Goal: Task Accomplishment & Management: Manage account settings

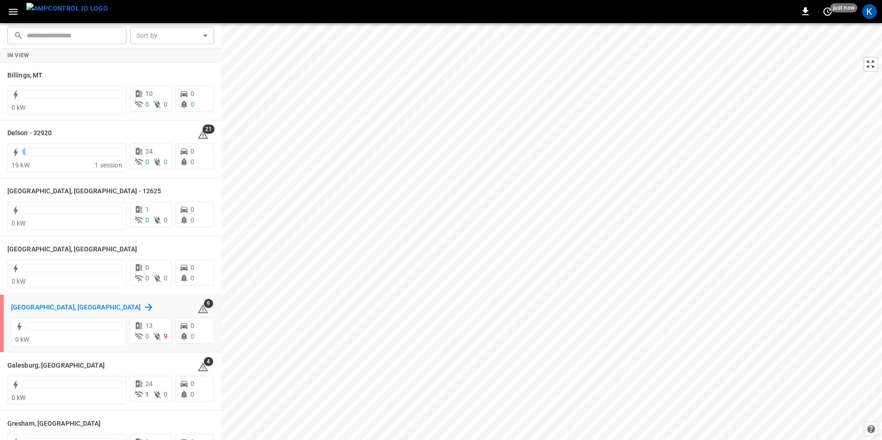
click at [49, 309] on h6 "[GEOGRAPHIC_DATA], [GEOGRAPHIC_DATA]" at bounding box center [76, 308] width 130 height 10
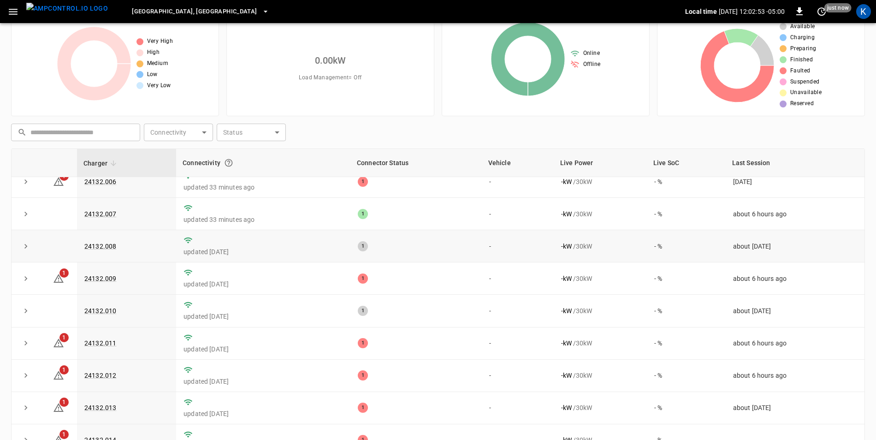
scroll to position [88, 0]
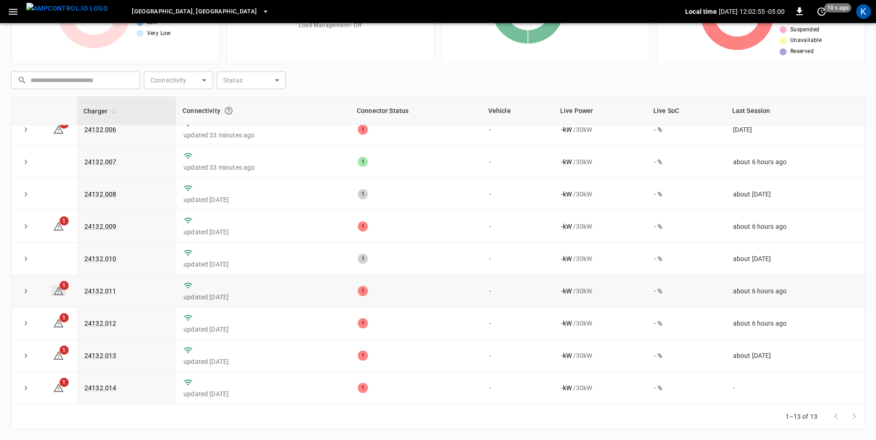
click at [56, 291] on icon at bounding box center [58, 290] width 11 height 11
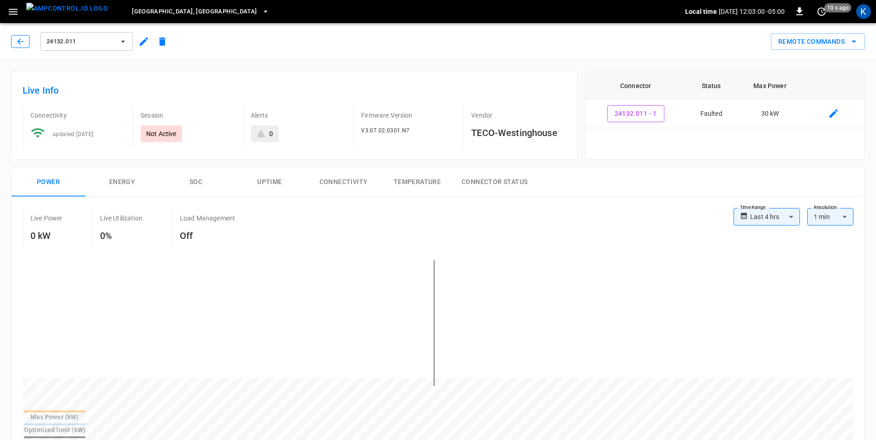
click at [16, 43] on icon "button" at bounding box center [20, 41] width 9 height 9
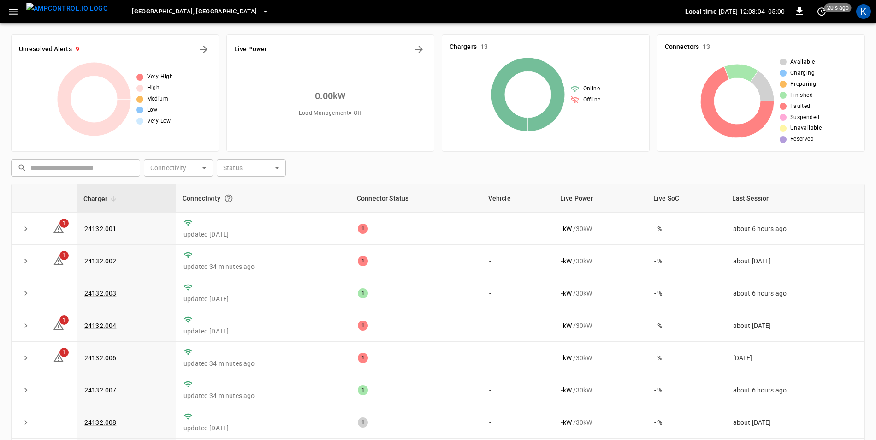
click at [12, 16] on icon "button" at bounding box center [13, 12] width 12 height 12
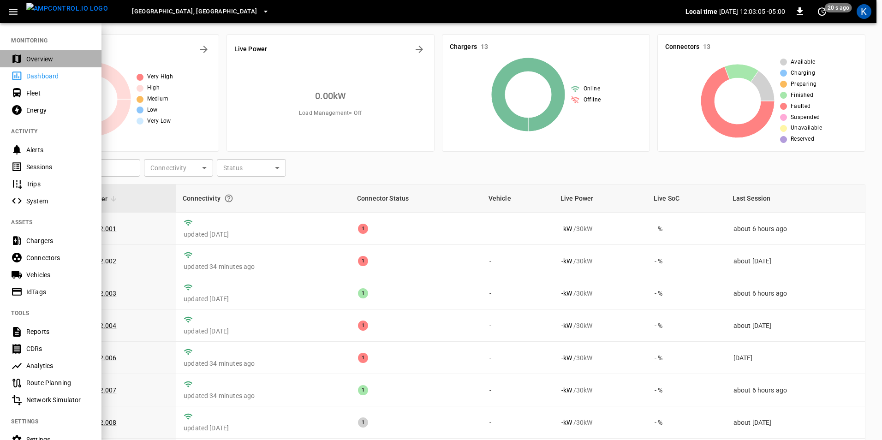
click at [42, 58] on div "Overview" at bounding box center [58, 58] width 64 height 9
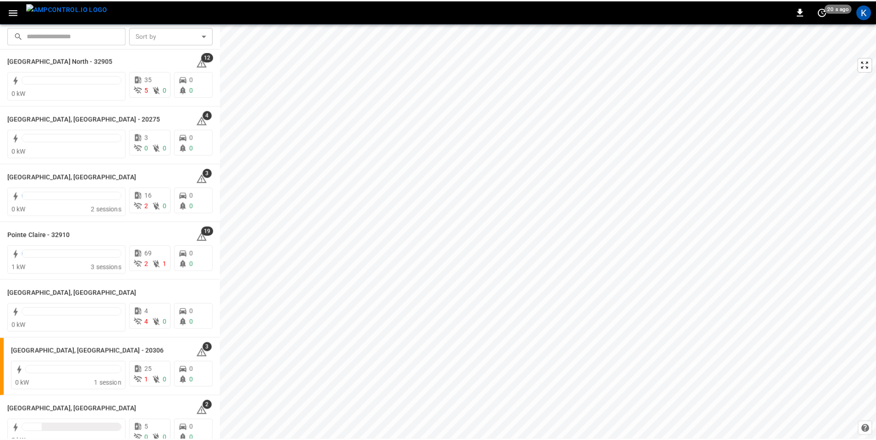
scroll to position [784, 0]
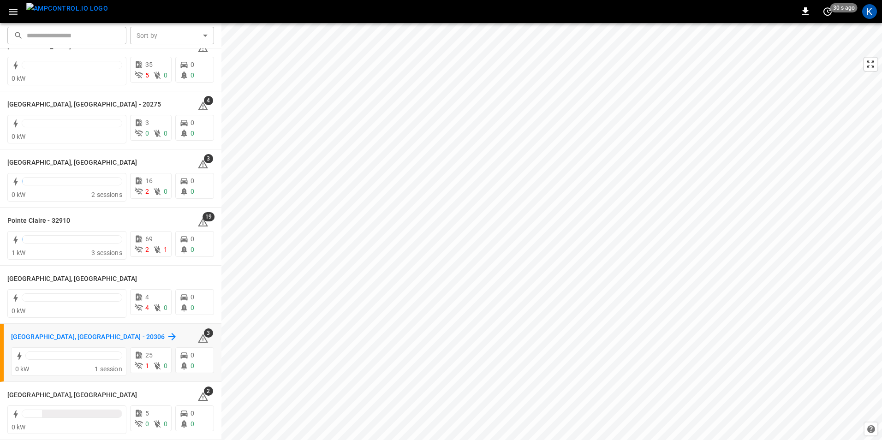
click at [47, 338] on h6 "[GEOGRAPHIC_DATA], [GEOGRAPHIC_DATA] - 20306" at bounding box center [88, 337] width 154 height 10
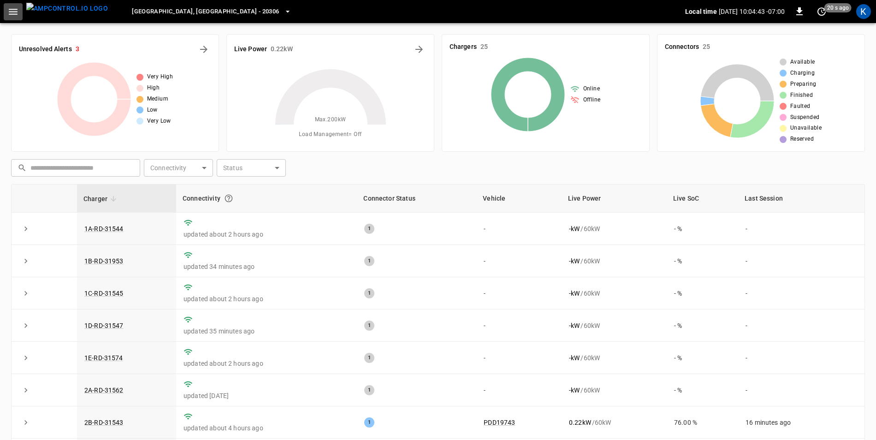
click at [13, 13] on icon "button" at bounding box center [13, 12] width 12 height 12
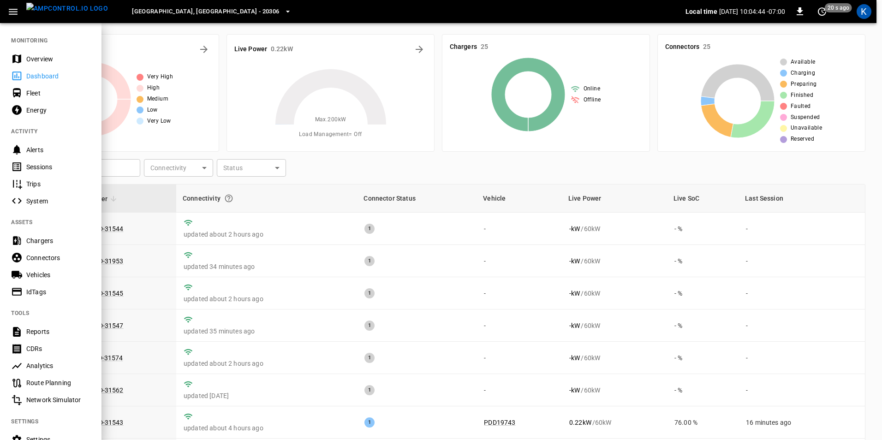
click at [39, 59] on div "Overview" at bounding box center [58, 58] width 64 height 9
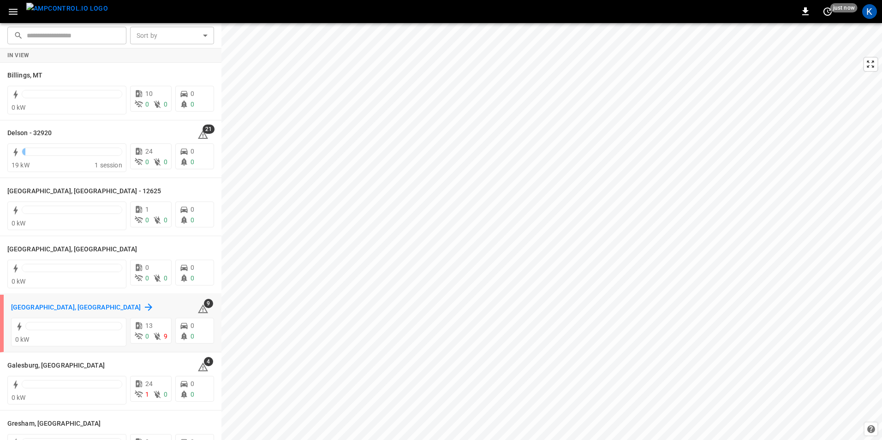
click at [51, 305] on h6 "[GEOGRAPHIC_DATA], [GEOGRAPHIC_DATA]" at bounding box center [76, 308] width 130 height 10
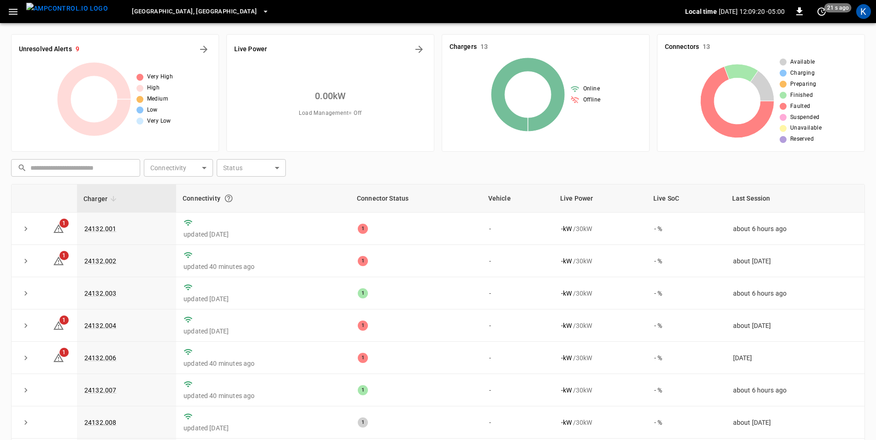
click at [263, 12] on icon "button" at bounding box center [265, 12] width 4 height 2
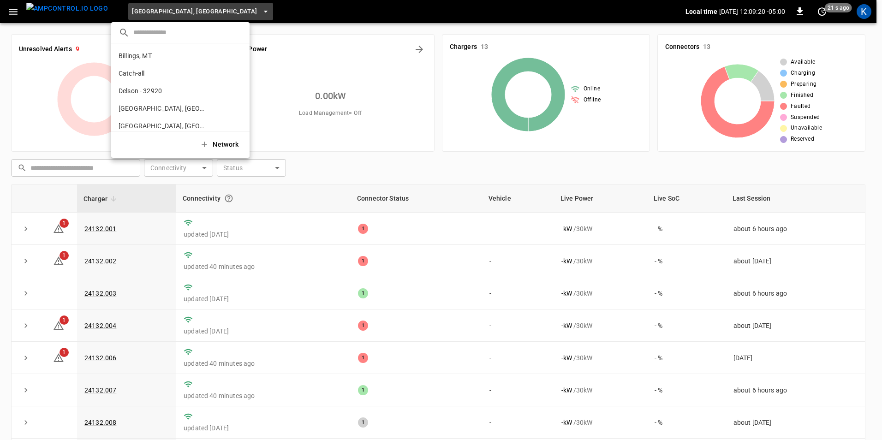
scroll to position [85, 0]
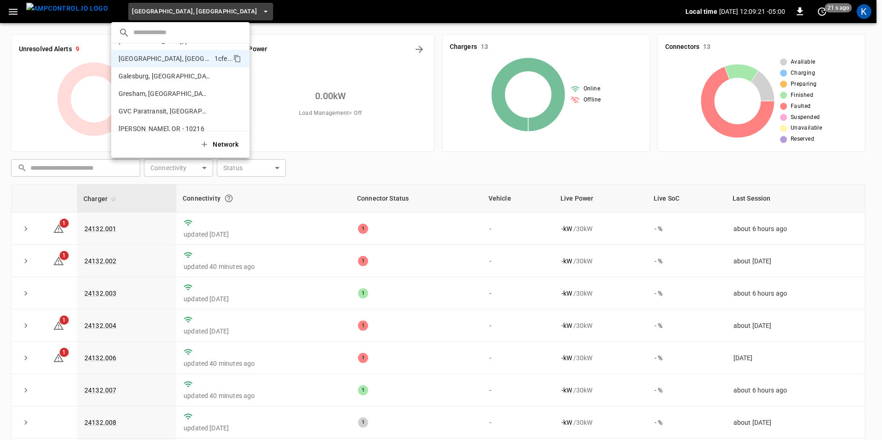
click at [191, 34] on input "text" at bounding box center [187, 32] width 109 height 13
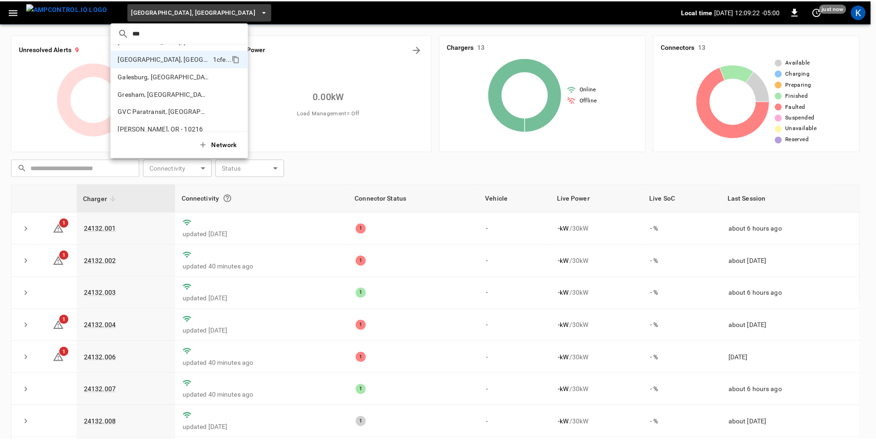
scroll to position [0, 0]
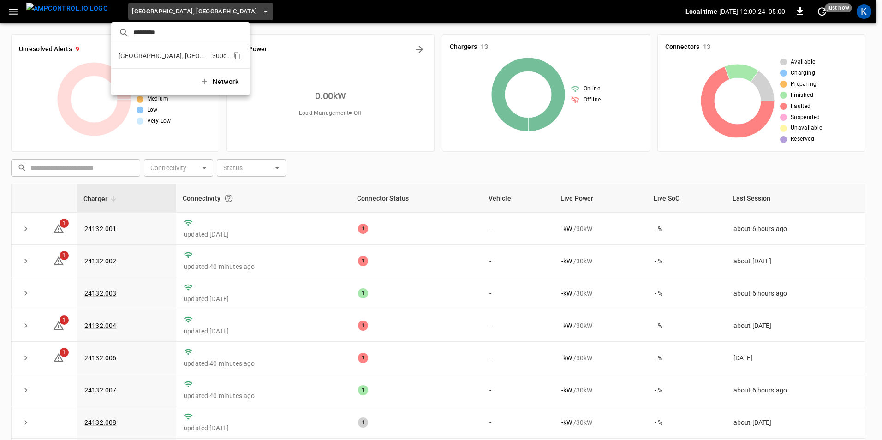
type input "*********"
click at [152, 58] on p "[GEOGRAPHIC_DATA], [GEOGRAPHIC_DATA]" at bounding box center [164, 55] width 90 height 9
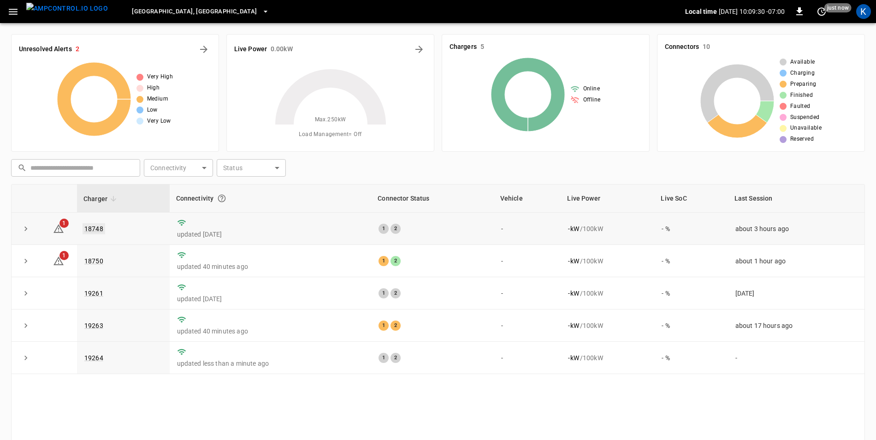
click at [93, 227] on link "18748" at bounding box center [94, 228] width 23 height 11
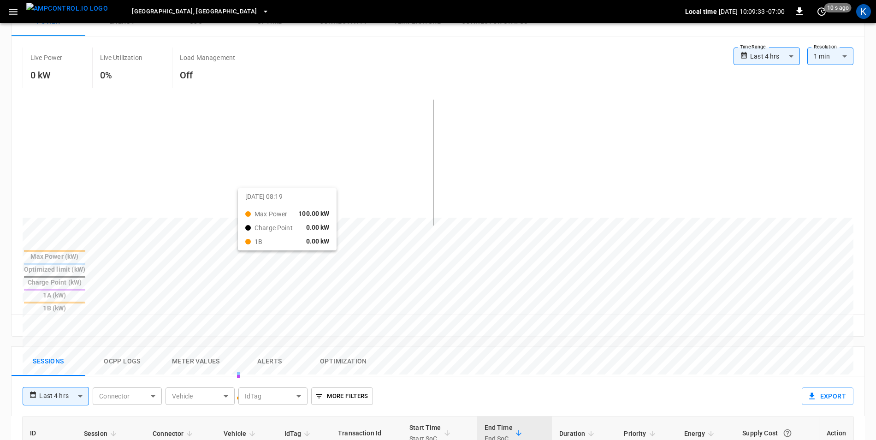
scroll to position [277, 0]
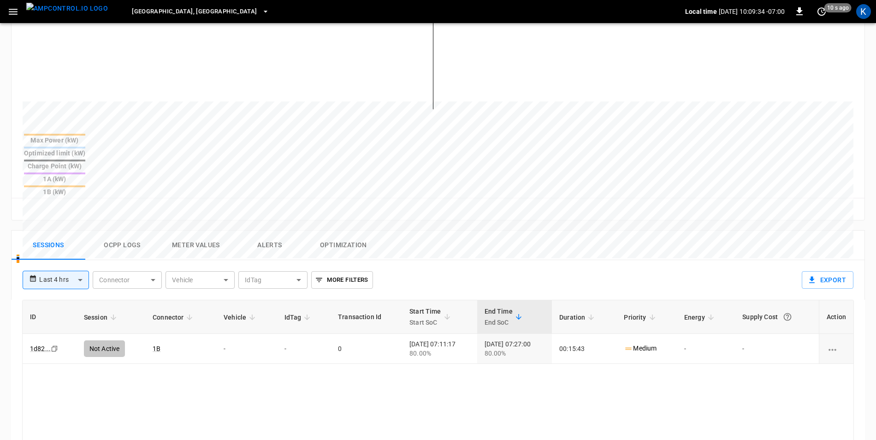
click at [268, 231] on button "Alerts" at bounding box center [270, 246] width 74 height 30
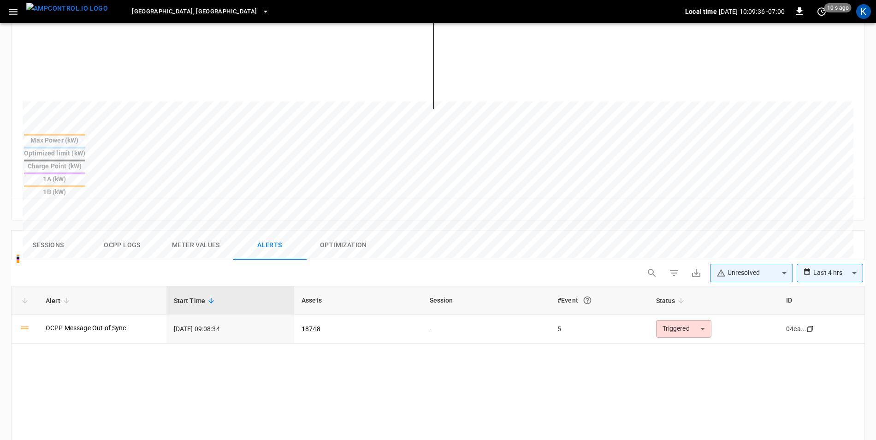
click at [128, 231] on button "Ocpp logs" at bounding box center [122, 246] width 74 height 30
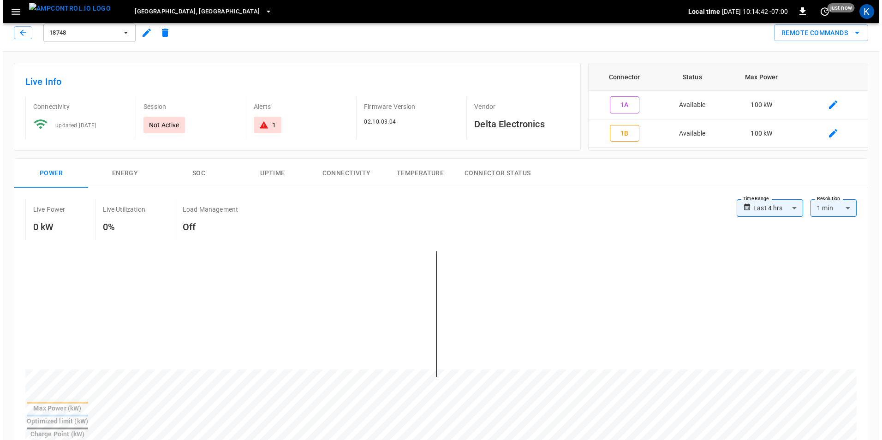
scroll to position [0, 0]
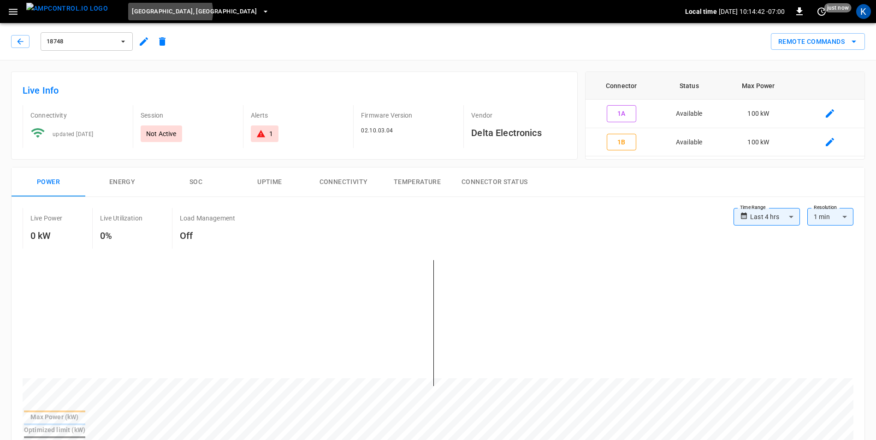
click at [153, 12] on span "[GEOGRAPHIC_DATA], [GEOGRAPHIC_DATA]" at bounding box center [194, 11] width 125 height 11
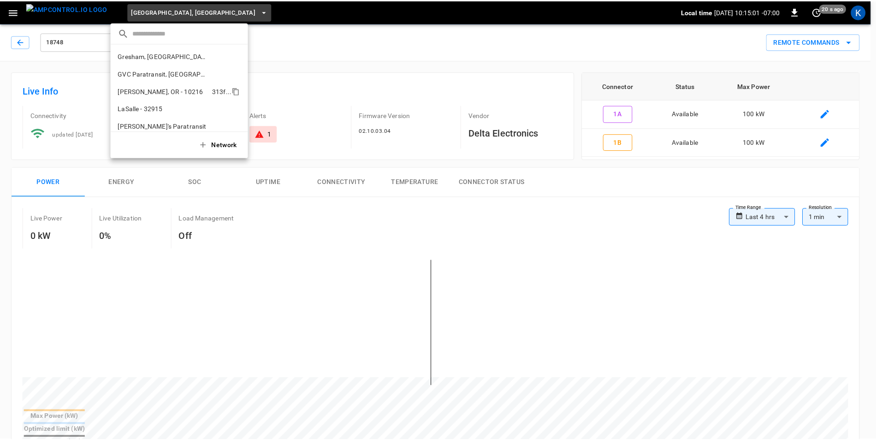
scroll to position [138, 0]
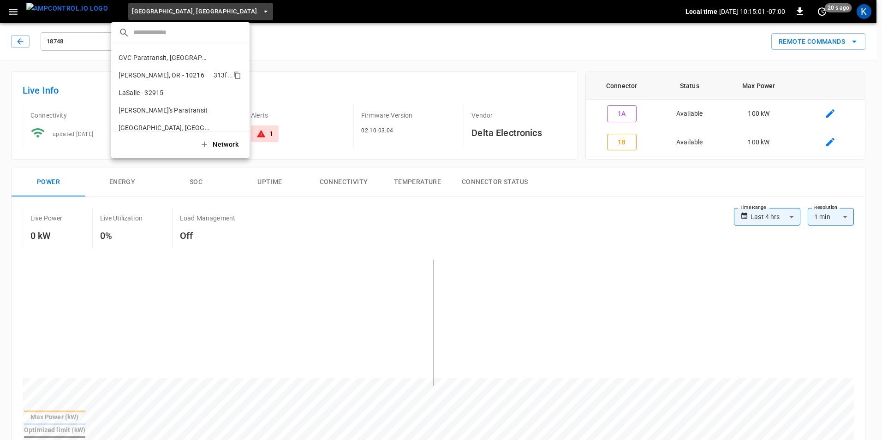
click at [189, 73] on li "[PERSON_NAME], OR - 10216 313f ..." at bounding box center [180, 75] width 138 height 18
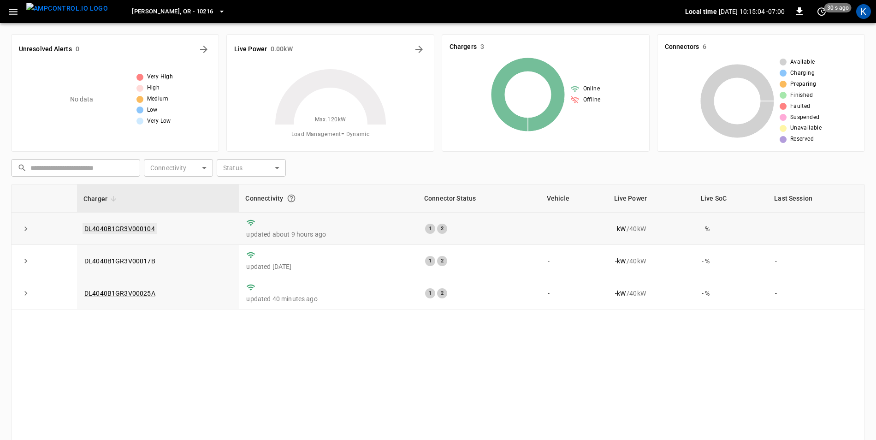
click at [118, 230] on link "DL4040B1GR3V000104" at bounding box center [120, 228] width 74 height 11
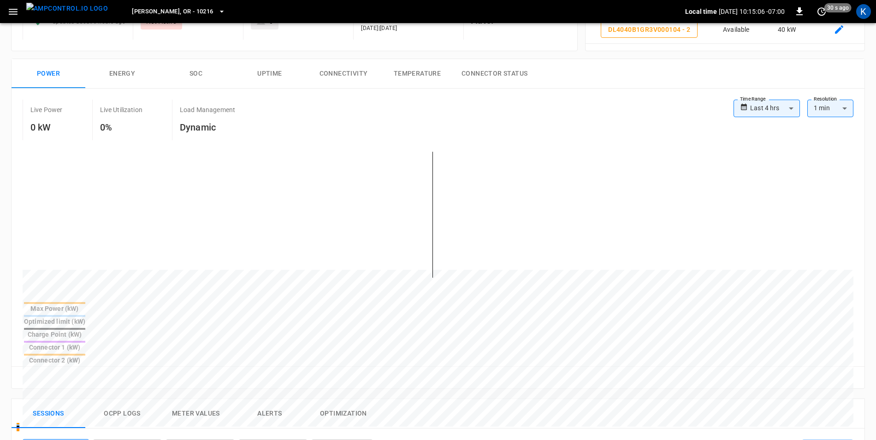
scroll to position [415, 0]
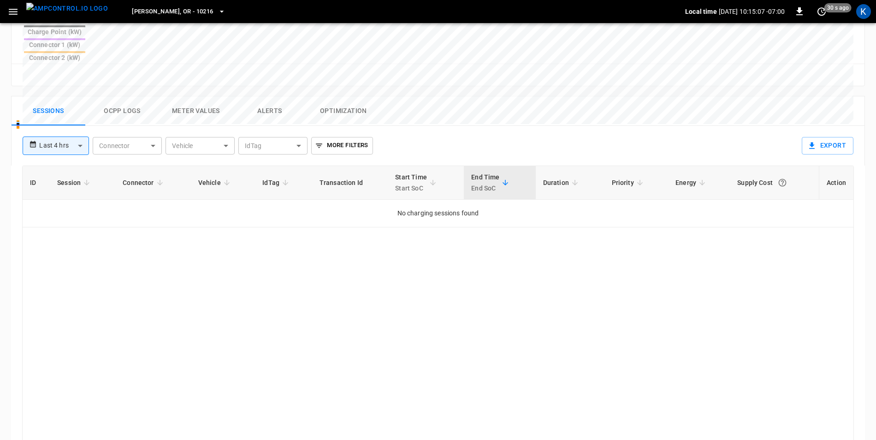
click at [82, 98] on body "**********" at bounding box center [438, 47] width 876 height 924
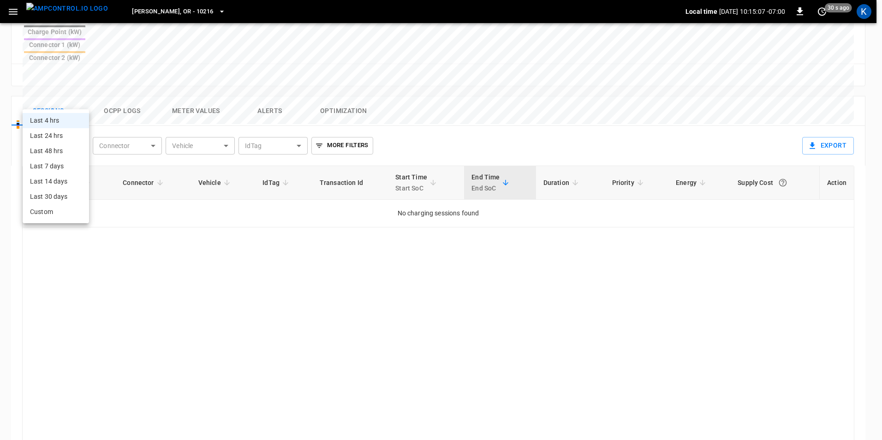
click at [68, 199] on li "Last 30 days" at bounding box center [56, 196] width 66 height 15
type input "**********"
type input "**"
type input "**********"
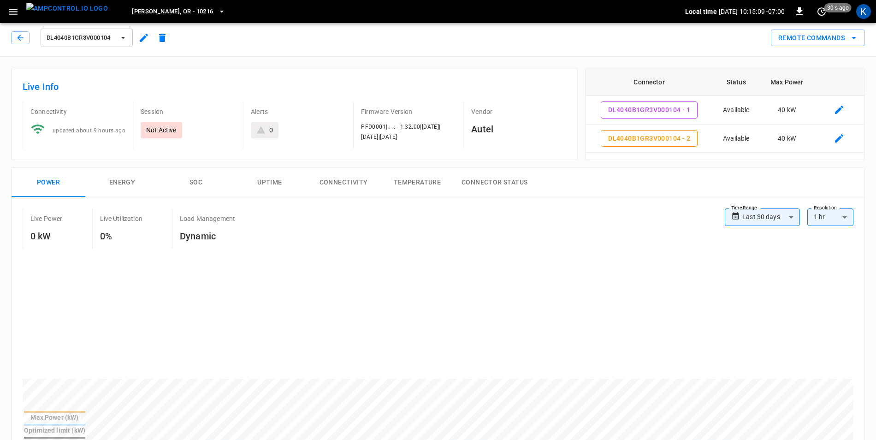
scroll to position [0, 0]
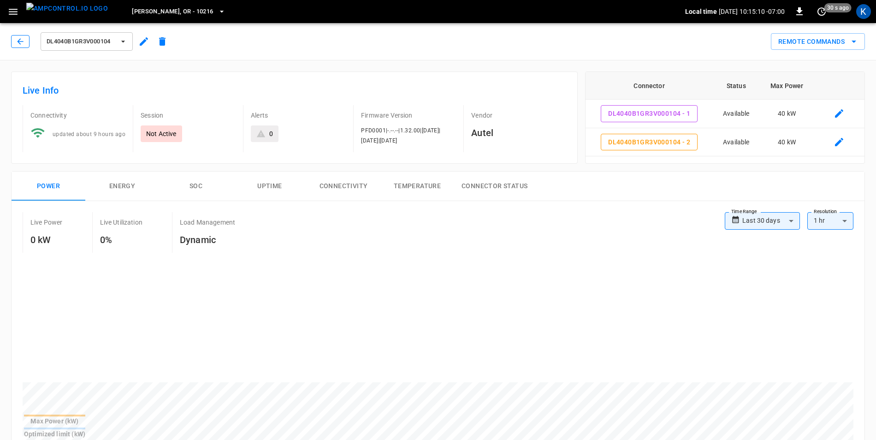
click at [22, 44] on icon "button" at bounding box center [20, 41] width 9 height 9
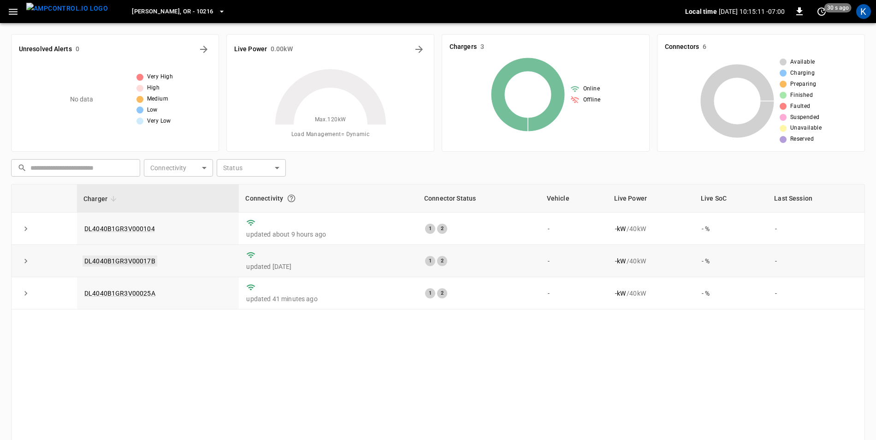
click at [114, 261] on link "DL4040B1GR3V00017B" at bounding box center [120, 260] width 75 height 11
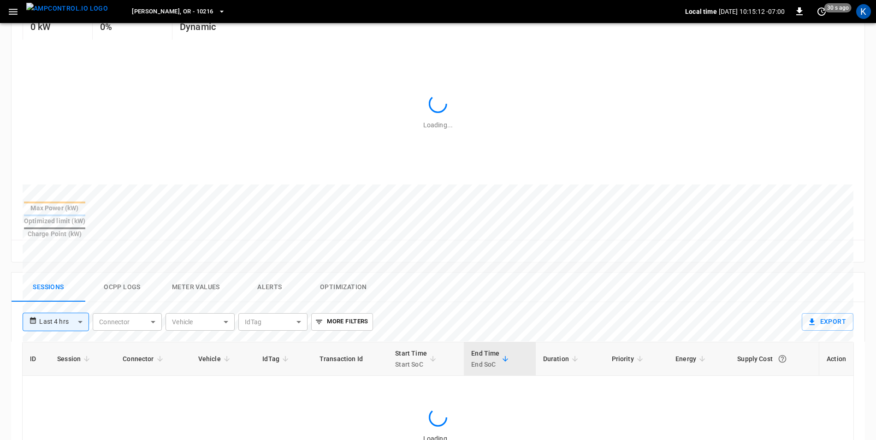
scroll to position [277, 0]
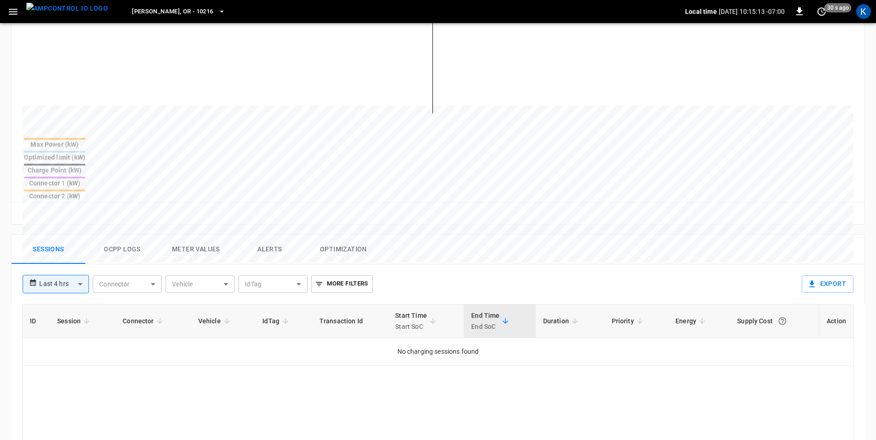
click at [79, 240] on body "**********" at bounding box center [438, 185] width 876 height 924
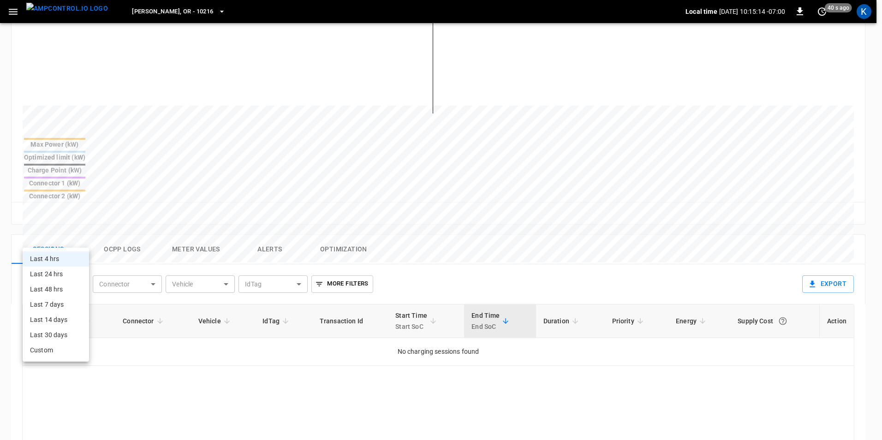
click at [49, 339] on li "Last 30 days" at bounding box center [56, 334] width 66 height 15
type input "**********"
type input "**"
type input "**********"
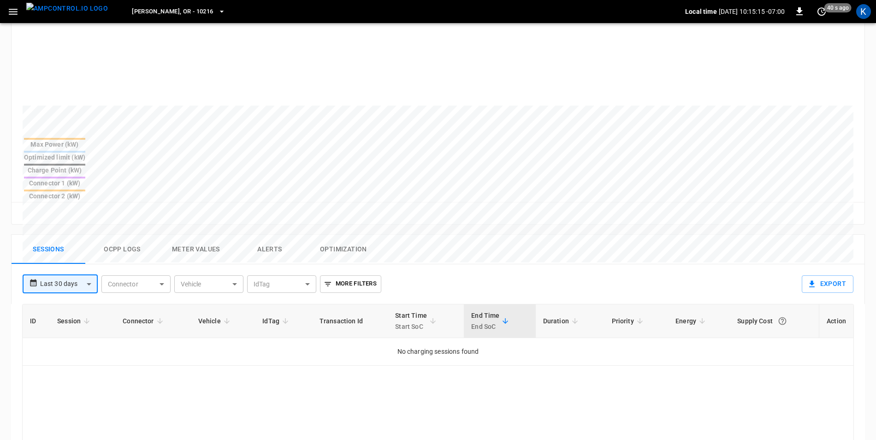
scroll to position [0, 0]
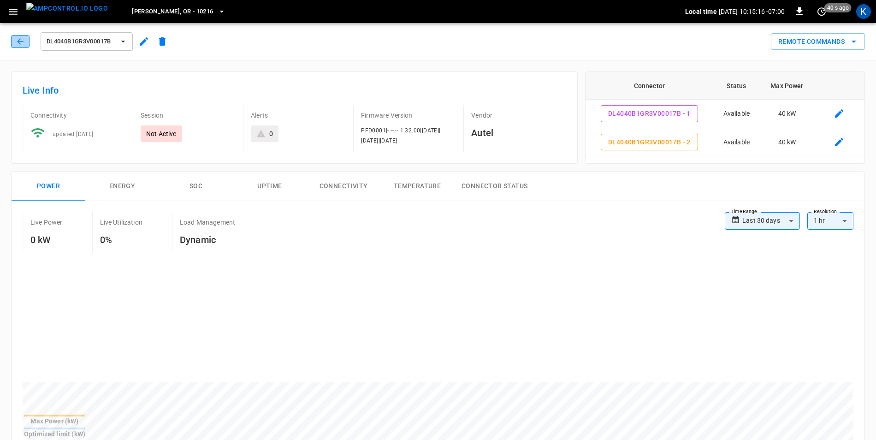
click at [22, 43] on icon "button" at bounding box center [20, 41] width 9 height 9
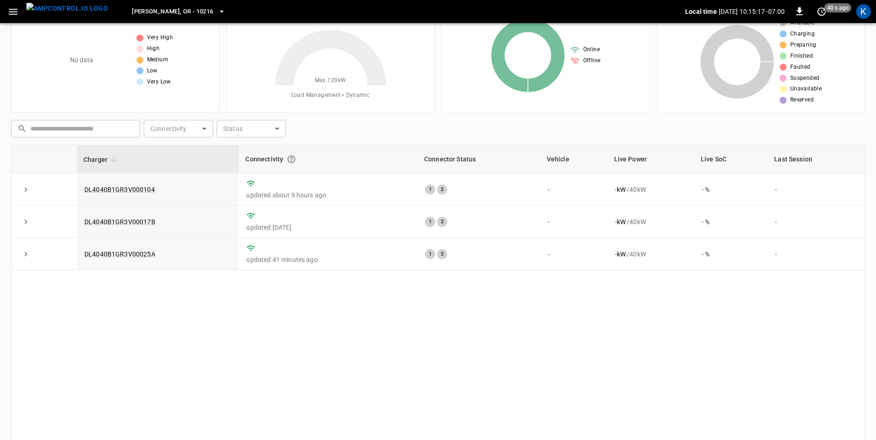
scroll to position [88, 0]
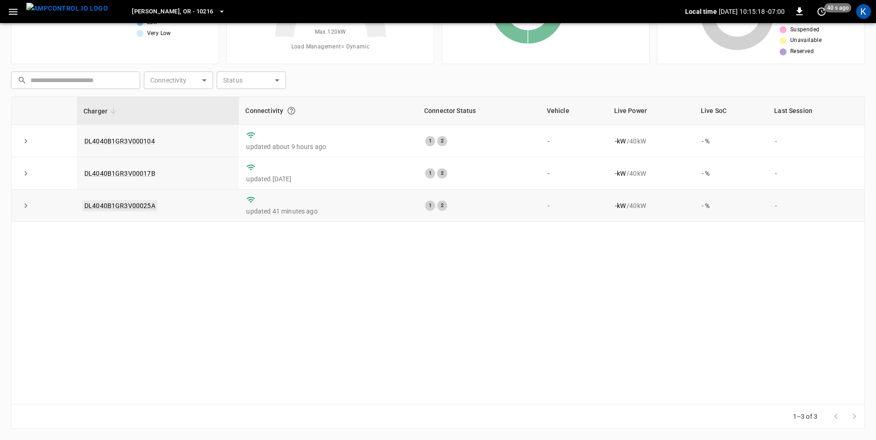
click at [144, 207] on link "DL4040B1GR3V00025A" at bounding box center [120, 205] width 75 height 11
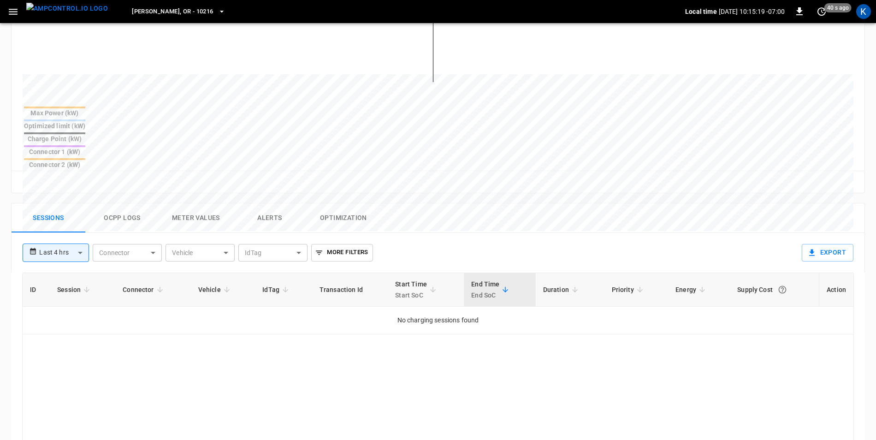
scroll to position [323, 0]
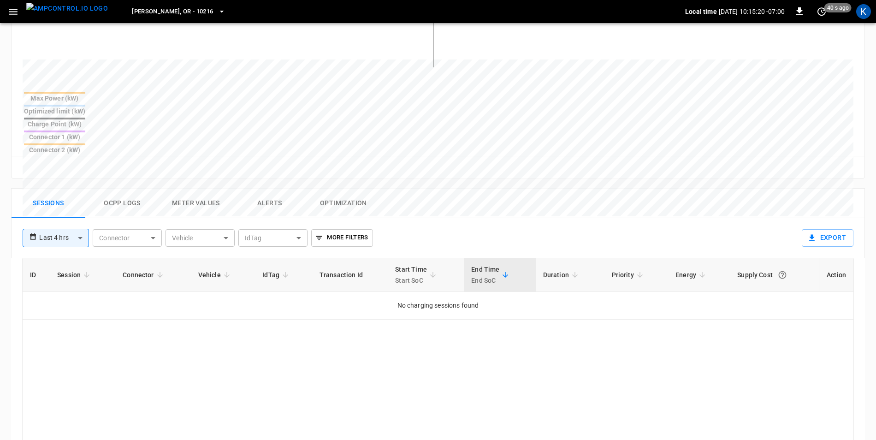
click at [82, 196] on body "**********" at bounding box center [438, 139] width 876 height 924
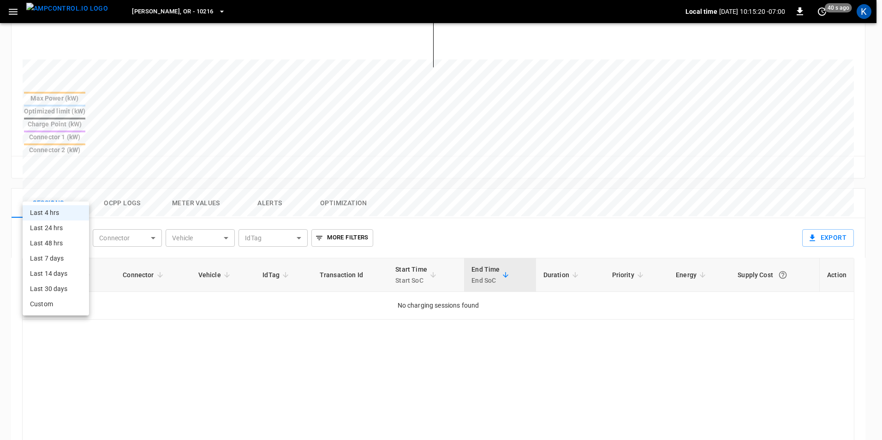
click at [56, 285] on li "Last 30 days" at bounding box center [56, 288] width 66 height 15
type input "**********"
type input "**"
type input "**********"
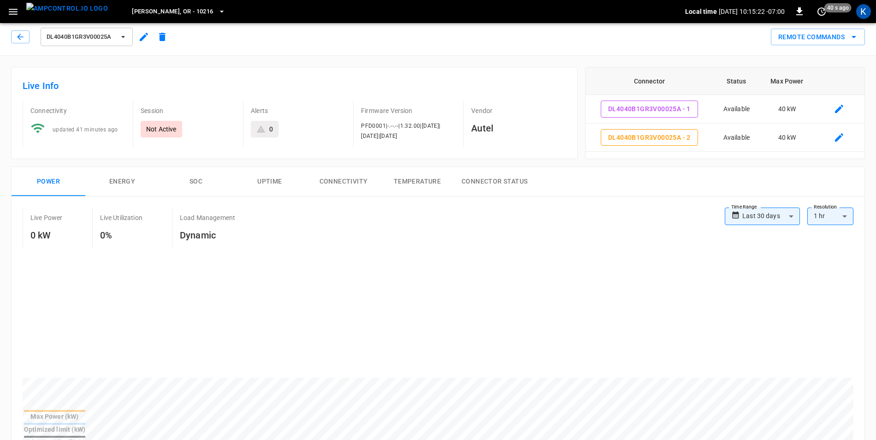
scroll to position [0, 0]
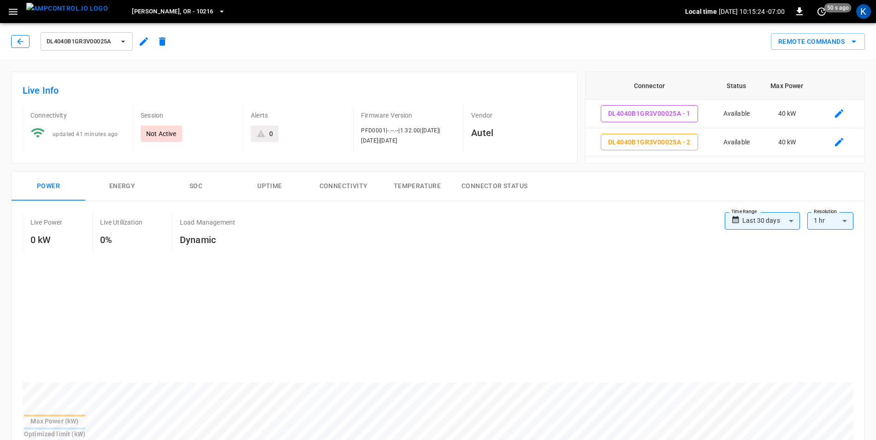
click at [13, 42] on button "button" at bounding box center [20, 41] width 18 height 13
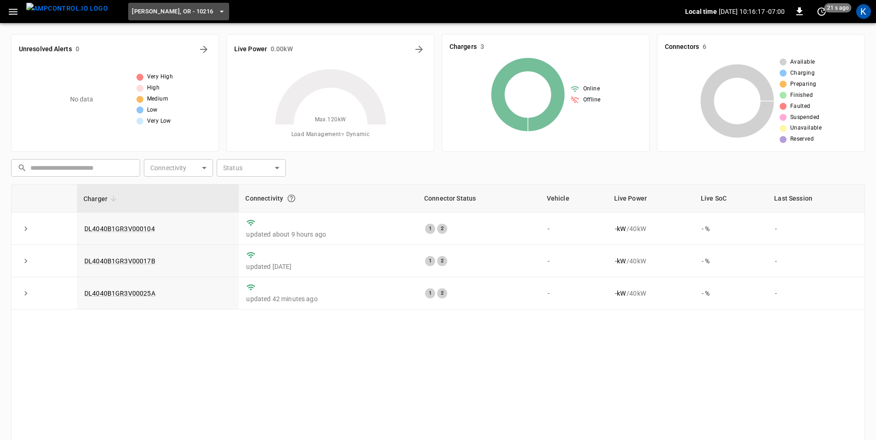
click at [217, 12] on icon "button" at bounding box center [221, 11] width 9 height 9
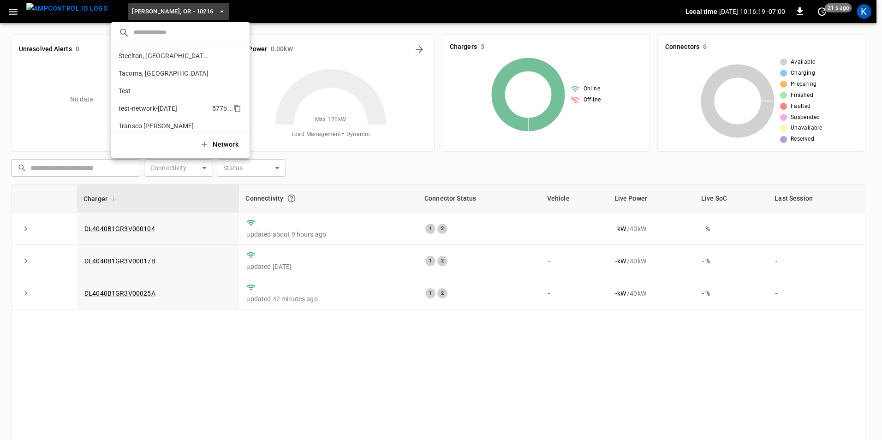
scroll to position [339, 0]
click at [153, 50] on p "[GEOGRAPHIC_DATA], [GEOGRAPHIC_DATA] - 20306" at bounding box center [164, 49] width 90 height 9
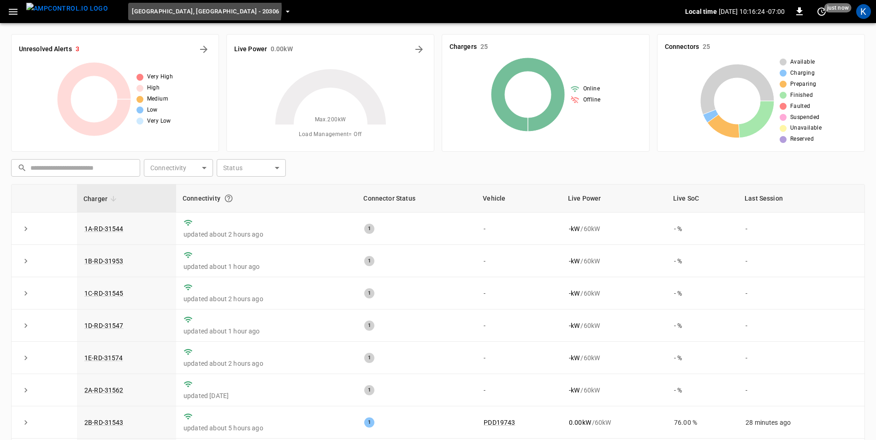
click at [283, 9] on icon "button" at bounding box center [287, 11] width 9 height 9
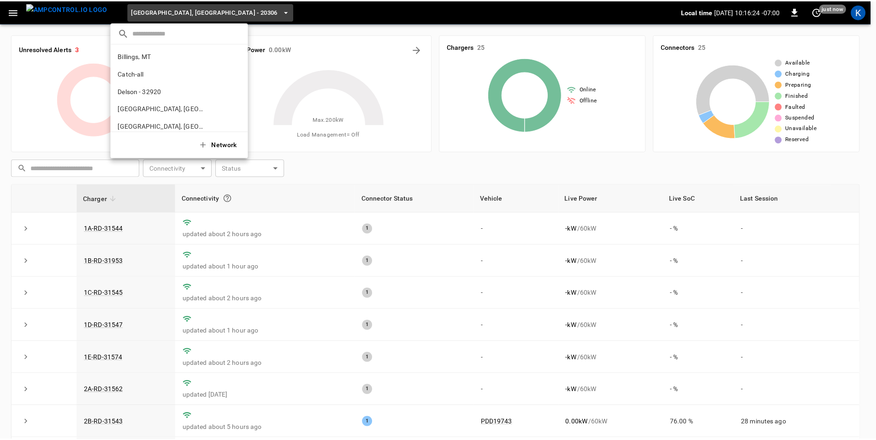
scroll to position [330, 0]
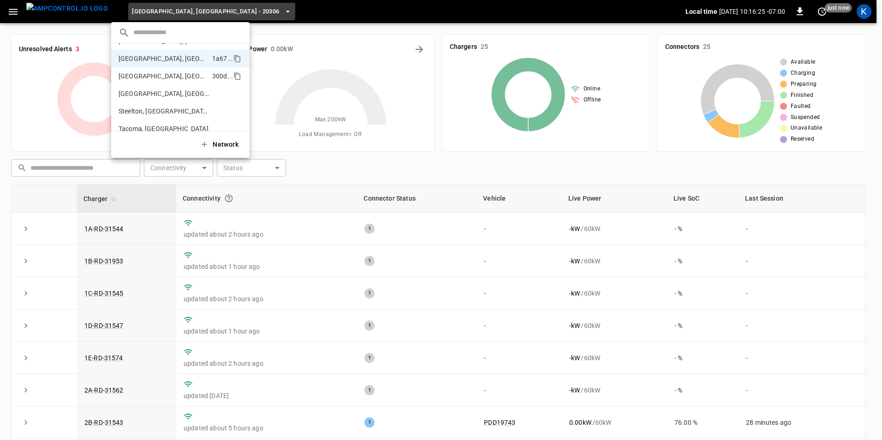
click at [156, 77] on p "[GEOGRAPHIC_DATA], [GEOGRAPHIC_DATA]" at bounding box center [164, 75] width 90 height 9
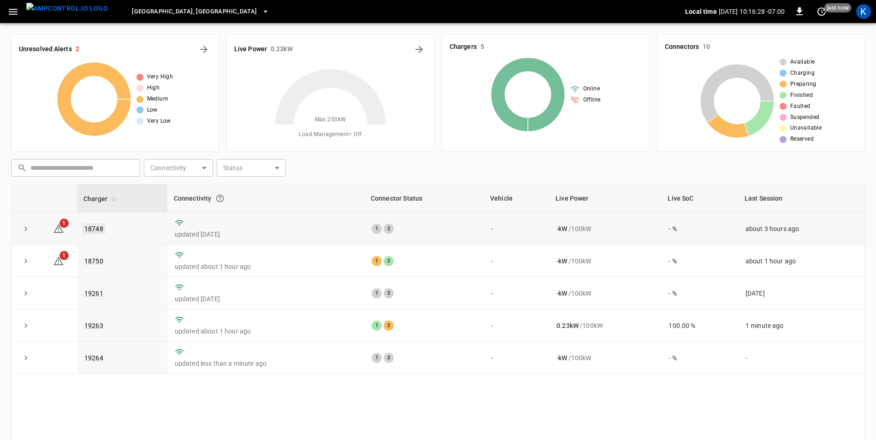
click at [94, 228] on link "18748" at bounding box center [94, 228] width 23 height 11
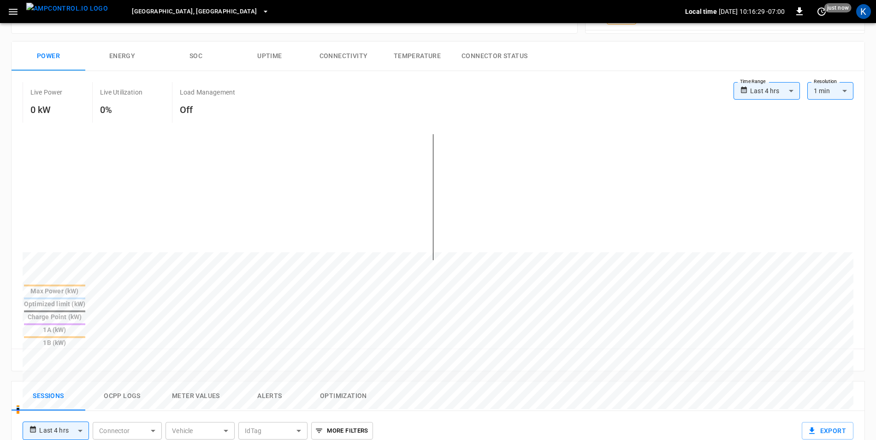
scroll to position [231, 0]
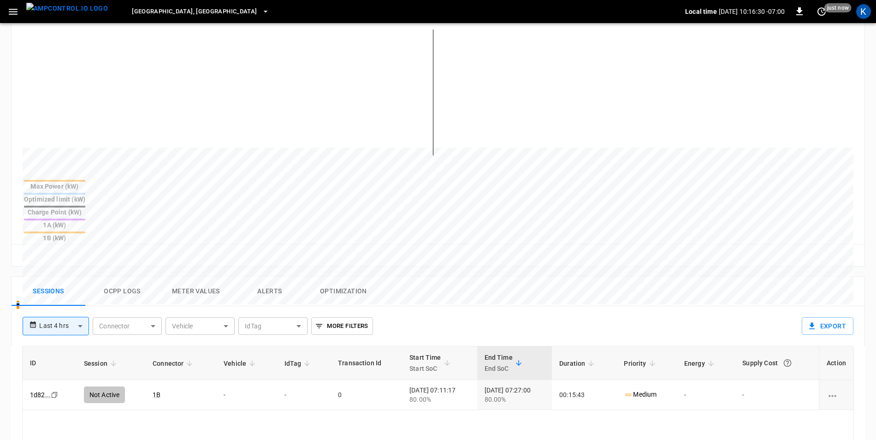
click at [270, 277] on button "Alerts" at bounding box center [270, 292] width 74 height 30
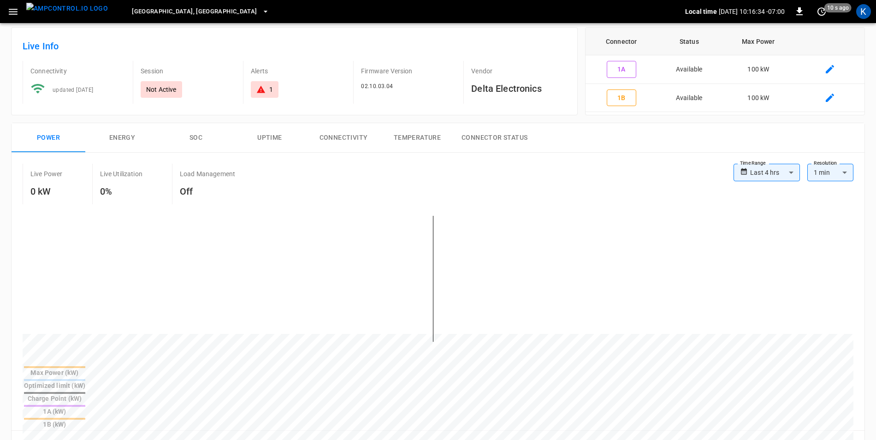
scroll to position [0, 0]
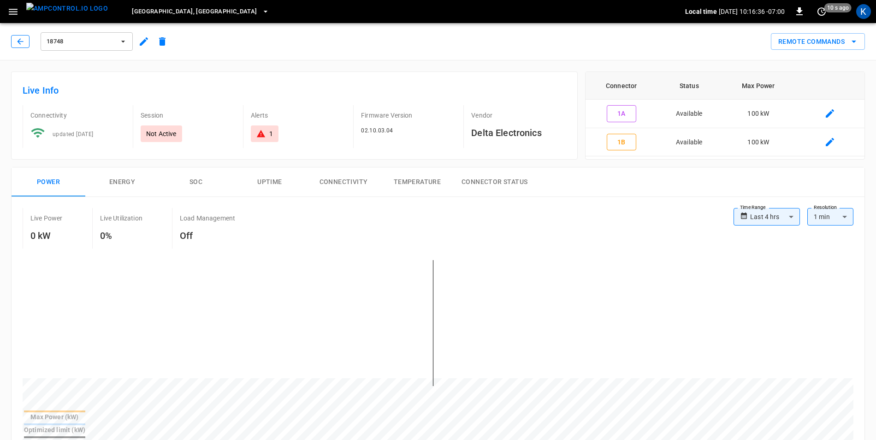
click at [21, 46] on icon "button" at bounding box center [20, 41] width 9 height 9
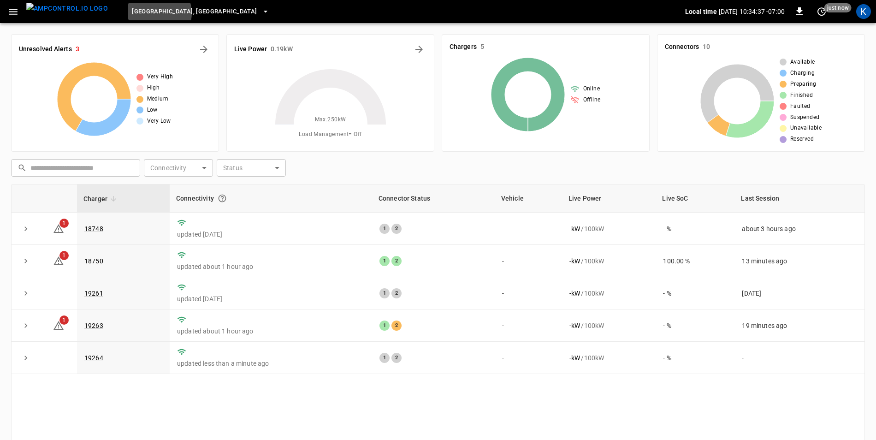
click at [138, 13] on span "[GEOGRAPHIC_DATA], [GEOGRAPHIC_DATA]" at bounding box center [194, 11] width 125 height 11
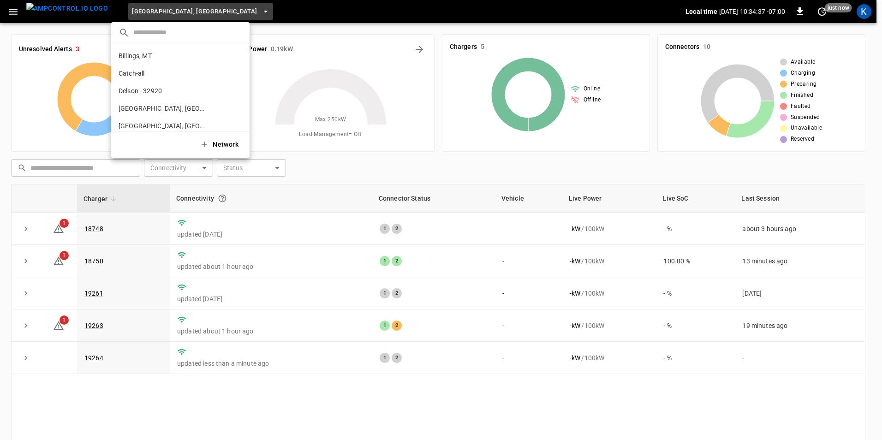
scroll to position [348, 0]
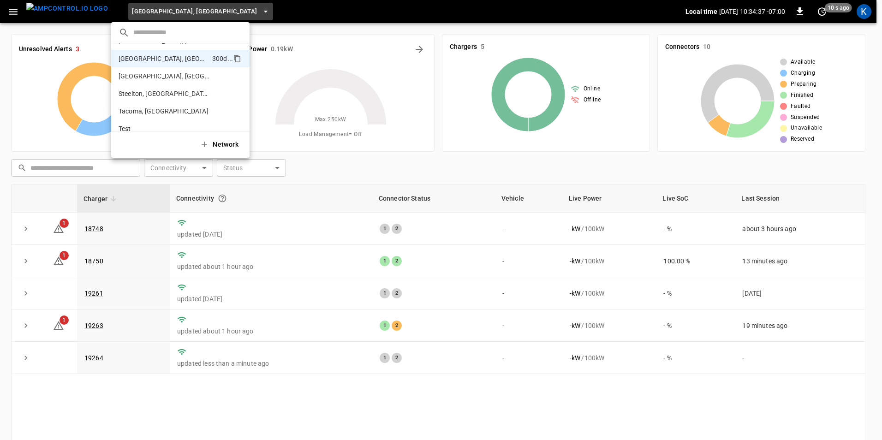
click at [178, 31] on input "text" at bounding box center [187, 32] width 109 height 13
click at [145, 93] on p "Steelton, [GEOGRAPHIC_DATA]" at bounding box center [164, 93] width 90 height 9
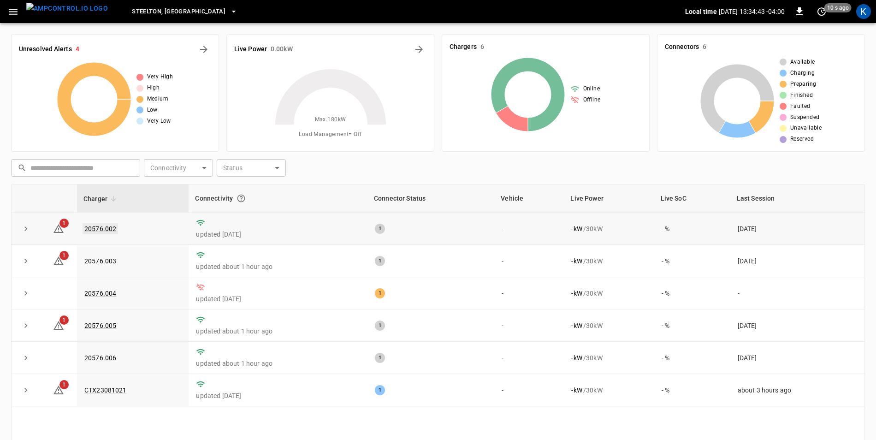
click at [95, 229] on link "20576.002" at bounding box center [101, 228] width 36 height 11
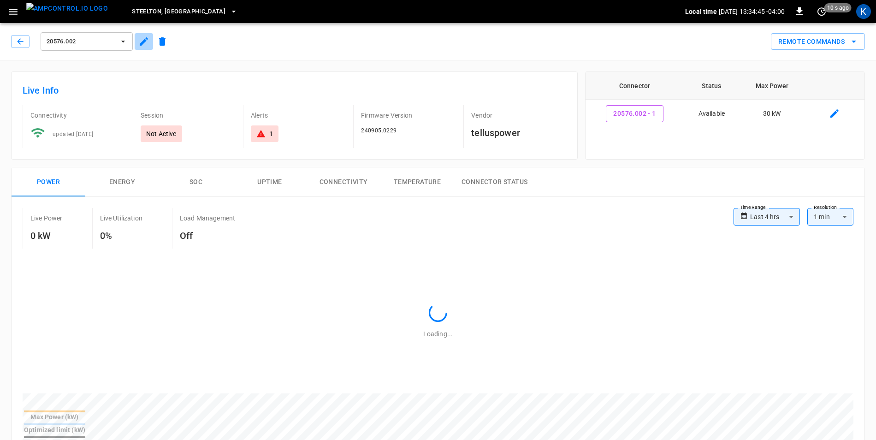
click at [144, 44] on icon "button" at bounding box center [143, 41] width 11 height 11
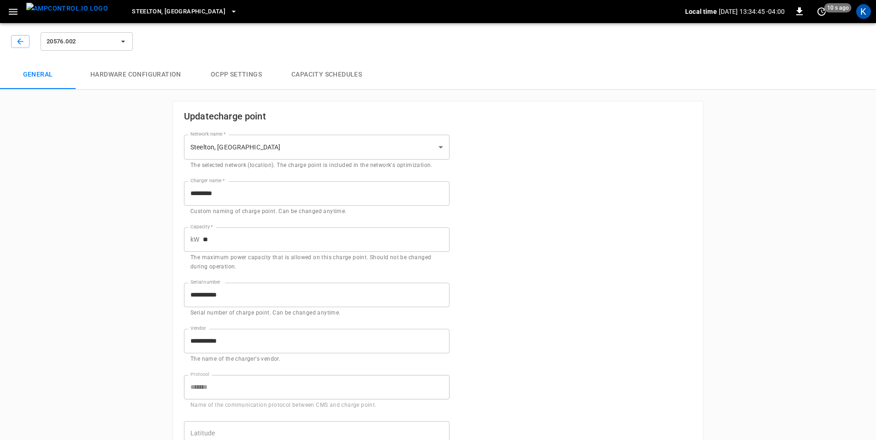
type input "**********"
click at [229, 345] on input "**********" at bounding box center [317, 341] width 266 height 24
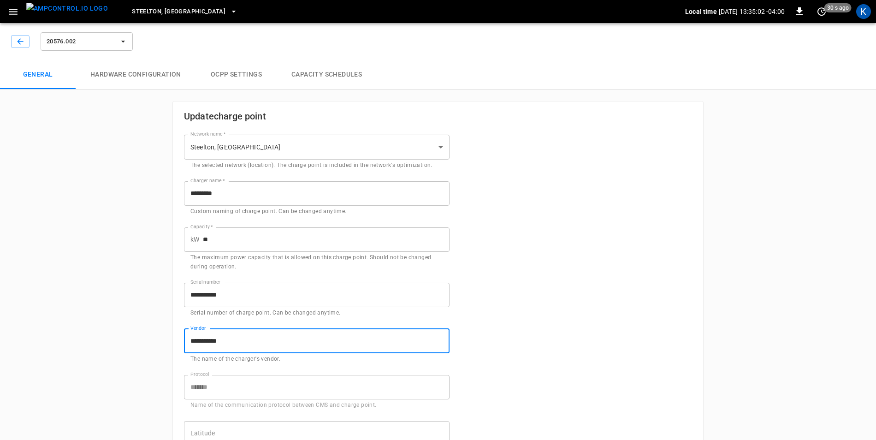
click at [229, 345] on input "**********" at bounding box center [317, 341] width 266 height 24
click at [159, 11] on button "Steelton, [GEOGRAPHIC_DATA]" at bounding box center [184, 12] width 113 height 18
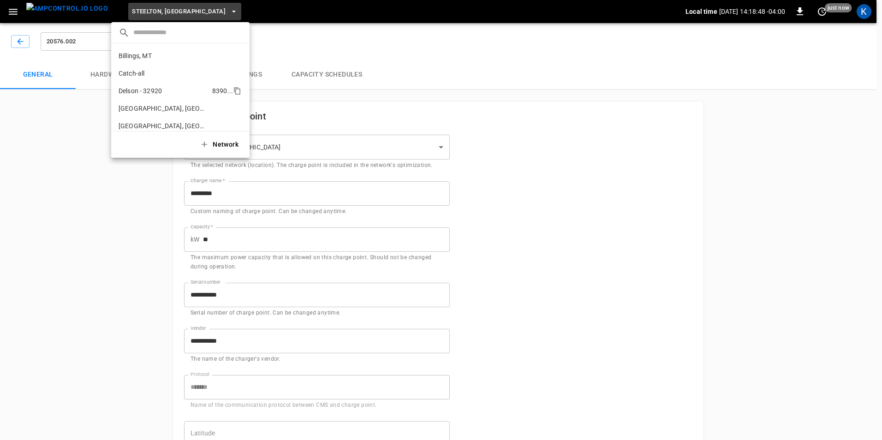
click at [181, 92] on li "Delson - 32920 8390 ..." at bounding box center [180, 91] width 138 height 18
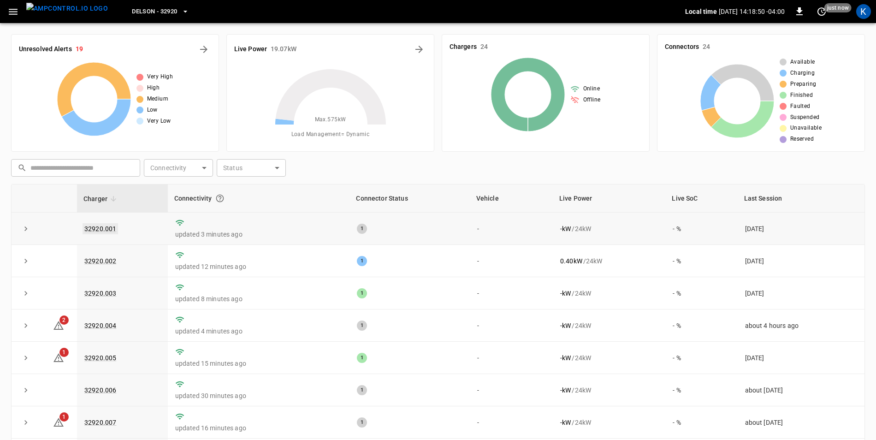
click at [109, 228] on link "32920.001" at bounding box center [101, 228] width 36 height 11
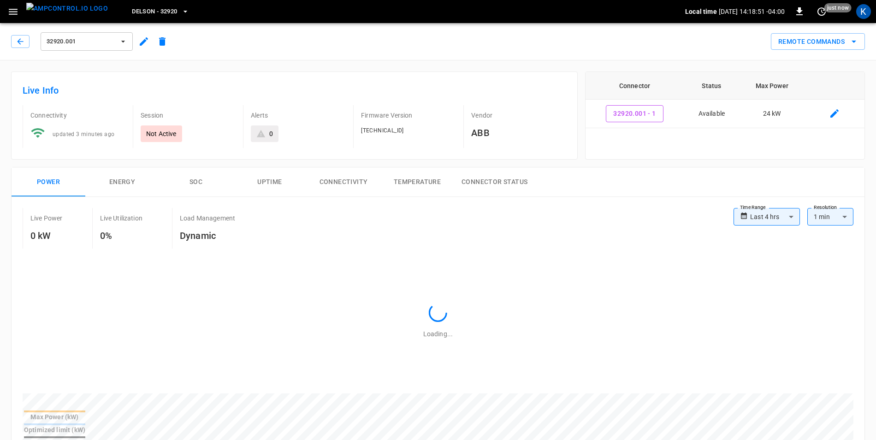
click at [143, 42] on icon "button" at bounding box center [144, 41] width 8 height 8
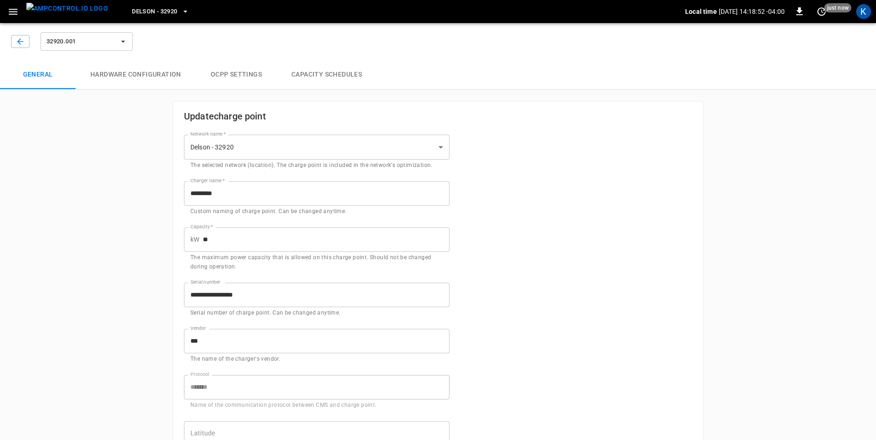
type input "**********"
click at [18, 43] on icon "button" at bounding box center [20, 41] width 9 height 9
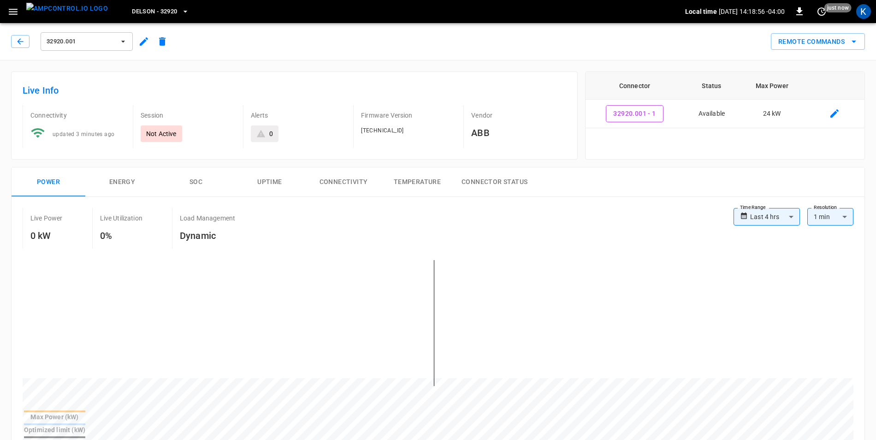
click at [165, 10] on button "Delson - 32920" at bounding box center [160, 12] width 65 height 18
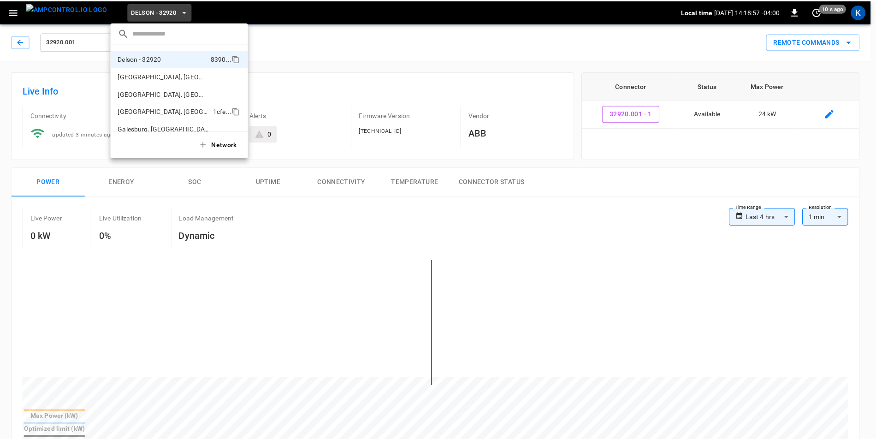
scroll to position [410, 0]
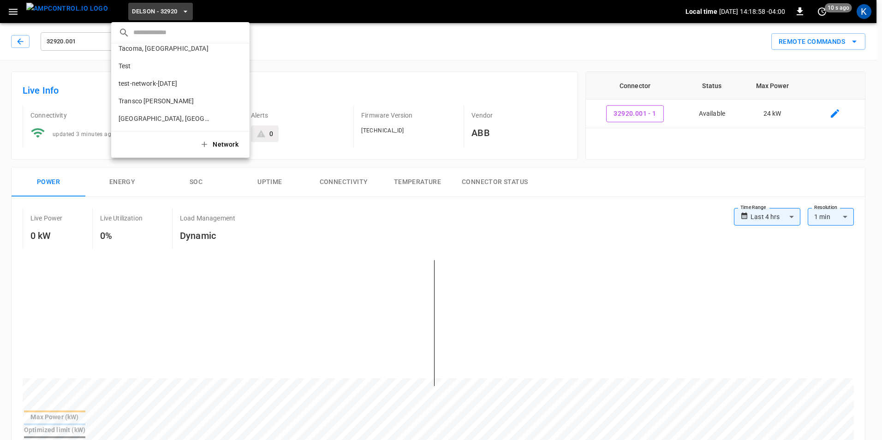
click at [160, 100] on p "Transco [PERSON_NAME]" at bounding box center [156, 100] width 75 height 9
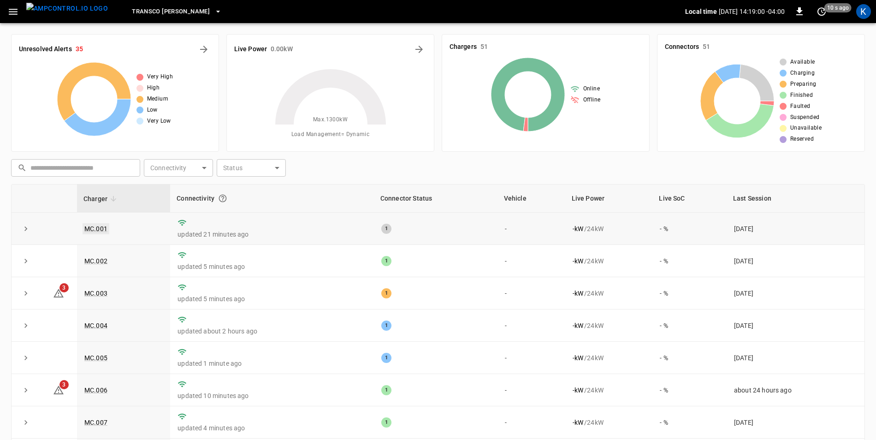
click at [98, 224] on link "MC.001" at bounding box center [96, 228] width 27 height 11
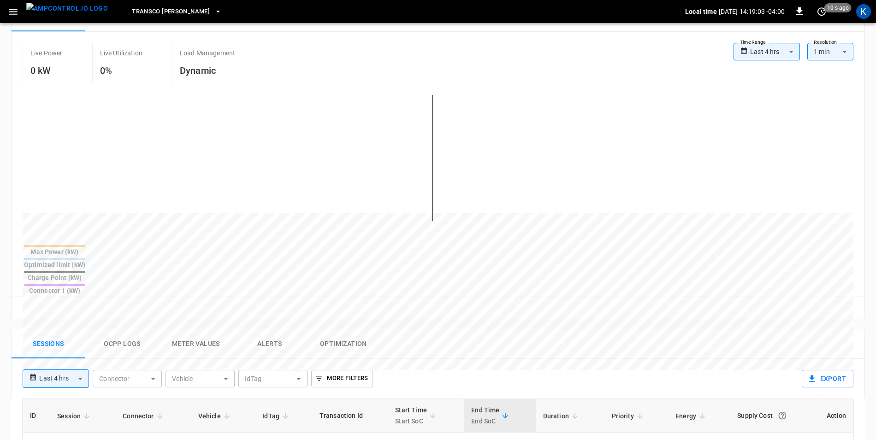
scroll to position [231, 0]
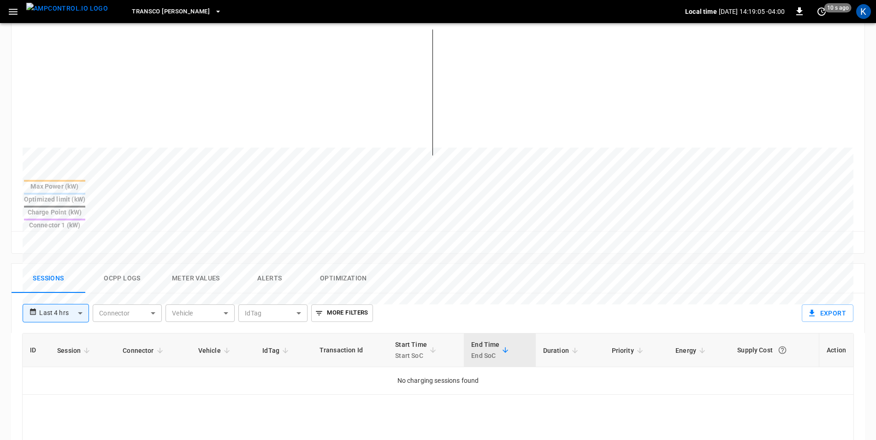
click at [258, 264] on button "Alerts" at bounding box center [270, 279] width 74 height 30
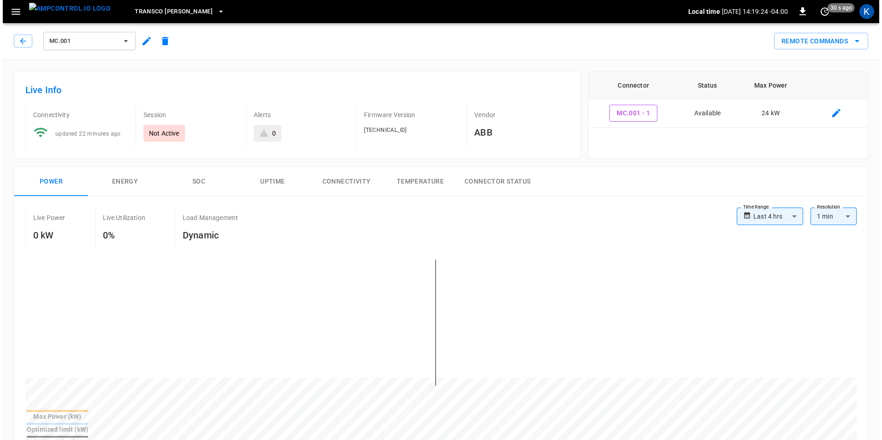
scroll to position [0, 0]
click at [125, 42] on icon "button" at bounding box center [123, 41] width 9 height 9
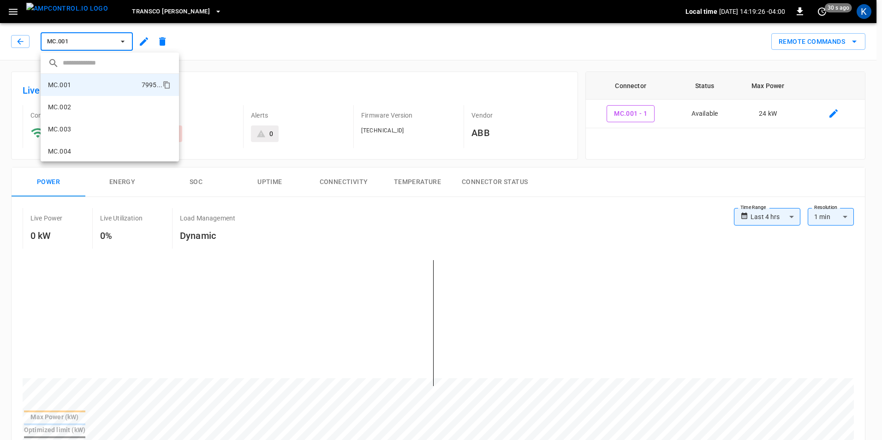
click at [125, 41] on div at bounding box center [441, 220] width 882 height 440
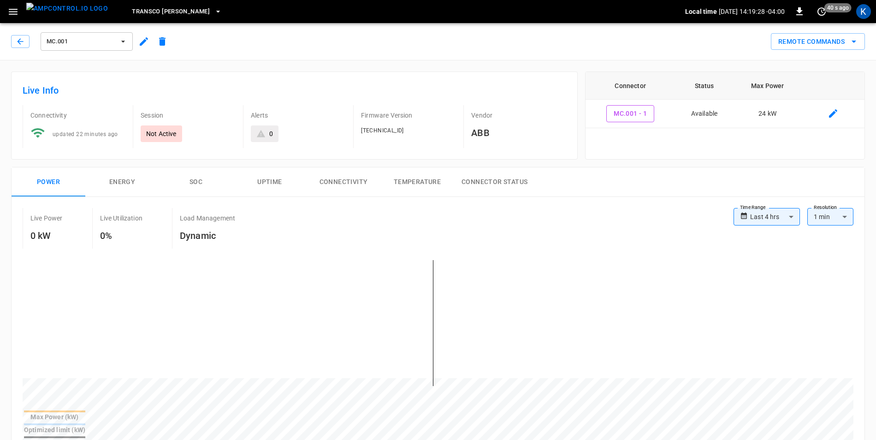
click at [181, 18] on button "Transco [PERSON_NAME]" at bounding box center [176, 12] width 97 height 18
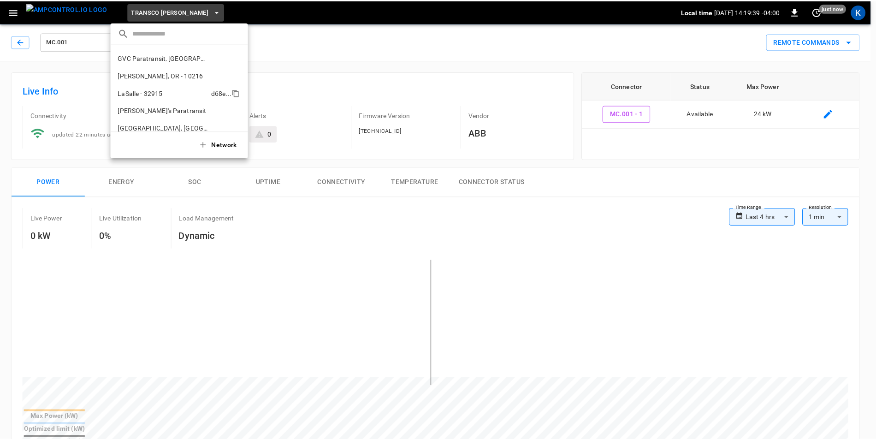
scroll to position [184, 0]
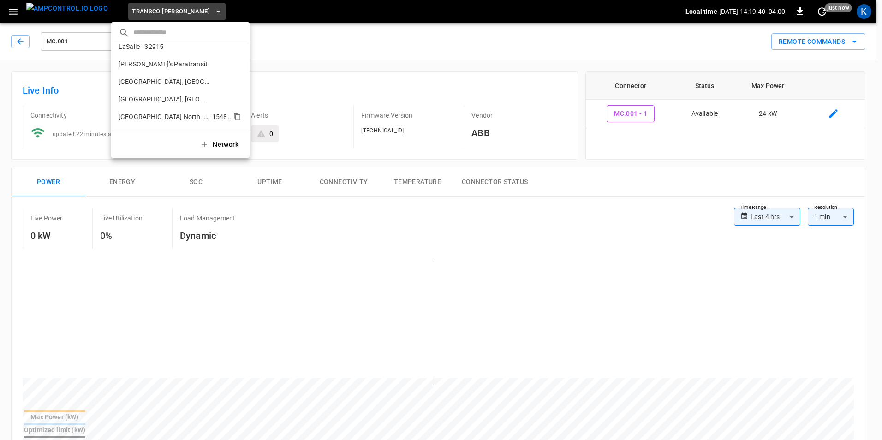
click at [175, 115] on p "[GEOGRAPHIC_DATA] North - 32905" at bounding box center [164, 116] width 90 height 9
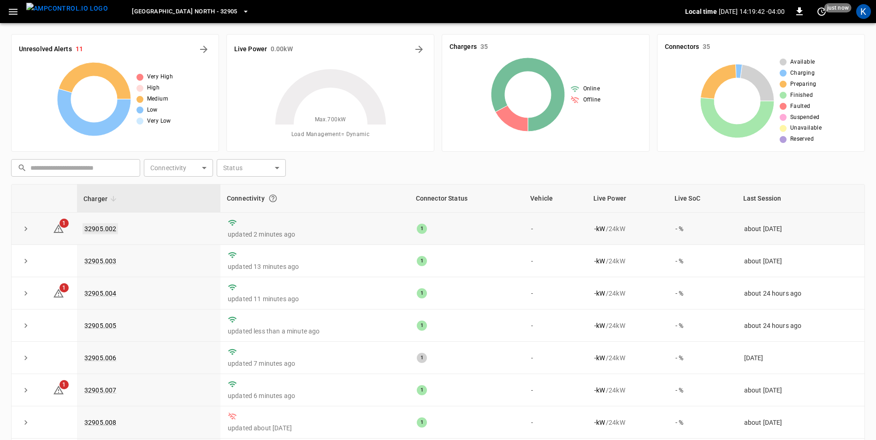
click at [107, 230] on link "32905.002" at bounding box center [101, 228] width 36 height 11
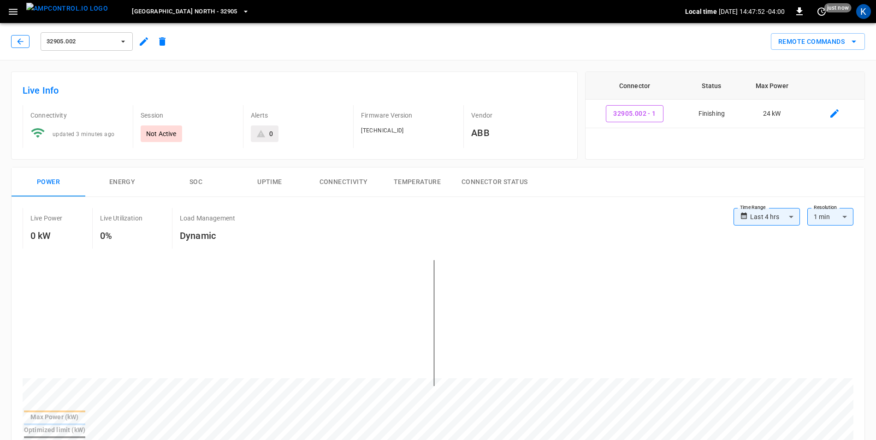
click at [20, 41] on icon "button" at bounding box center [20, 41] width 9 height 9
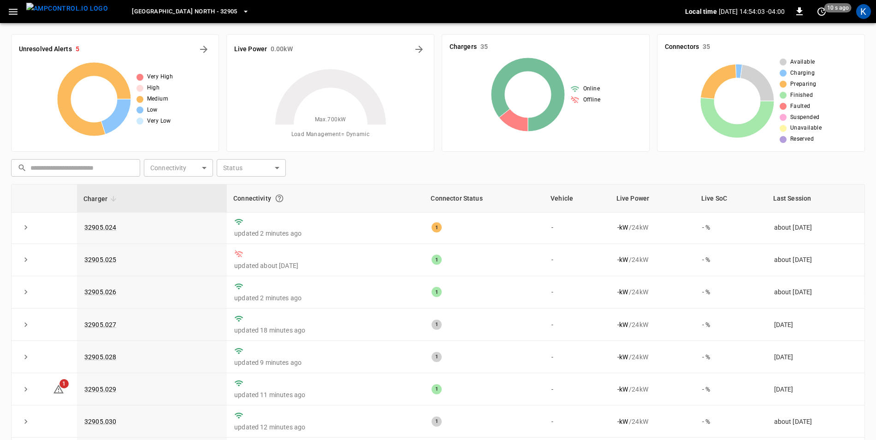
scroll to position [867, 0]
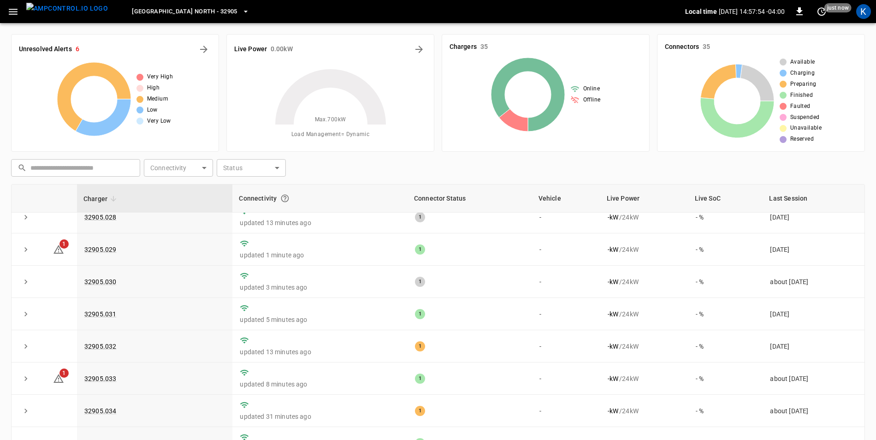
click at [18, 14] on icon "button" at bounding box center [13, 12] width 12 height 12
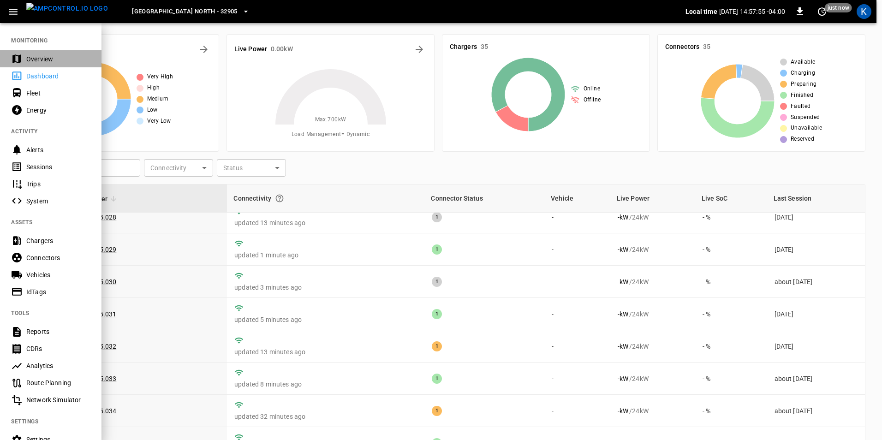
click at [35, 57] on div "Overview" at bounding box center [58, 58] width 64 height 9
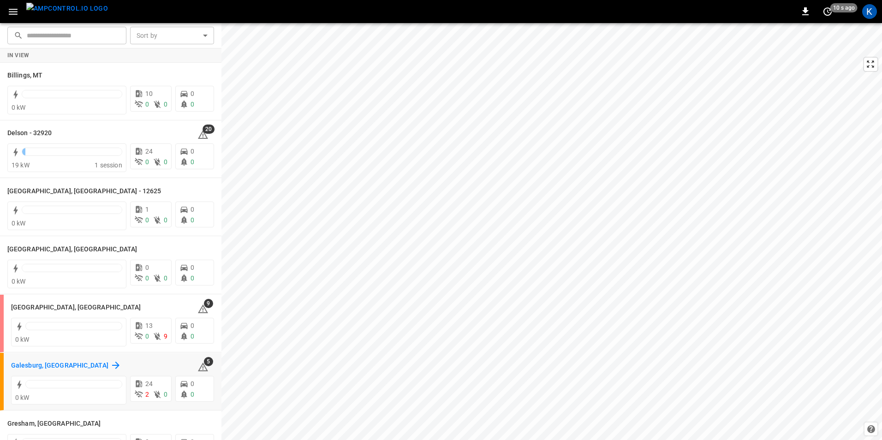
click at [38, 365] on h6 "Galesburg, [GEOGRAPHIC_DATA]" at bounding box center [59, 366] width 97 height 10
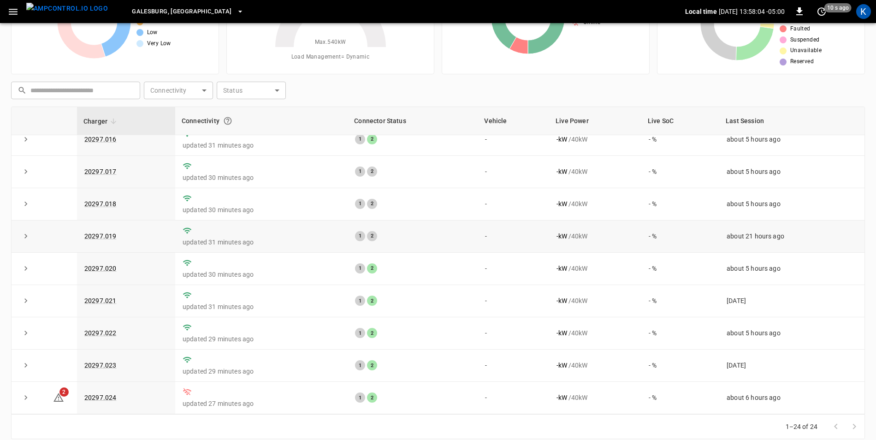
scroll to position [88, 0]
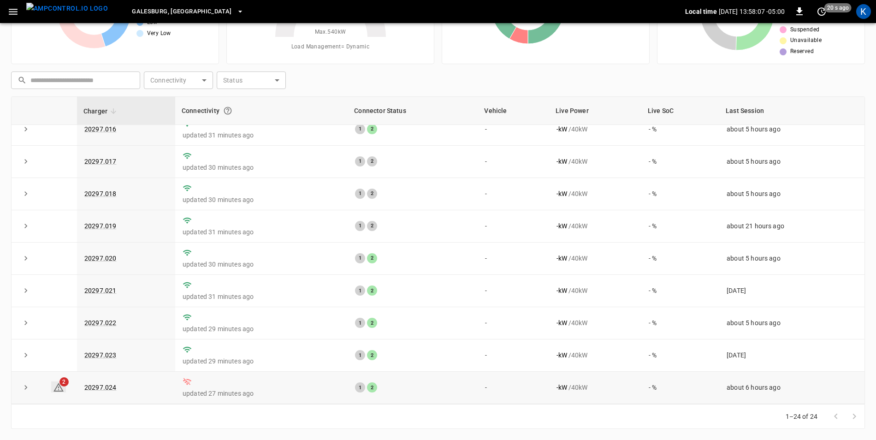
click at [59, 389] on icon at bounding box center [58, 387] width 11 height 11
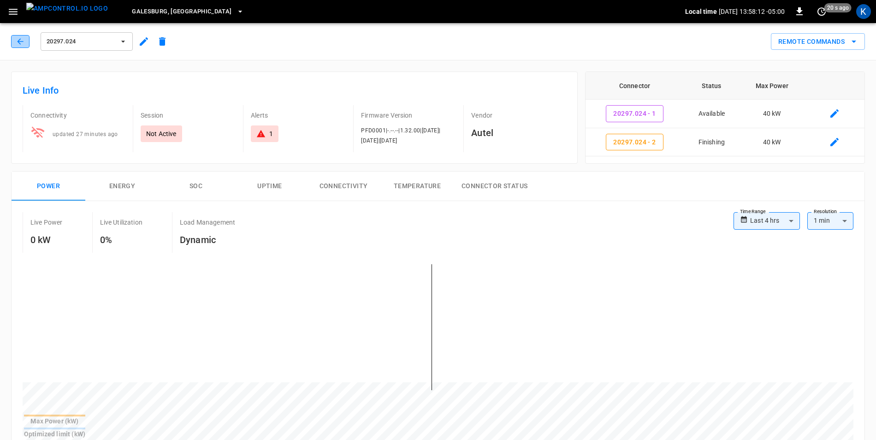
click at [19, 44] on icon "button" at bounding box center [20, 41] width 9 height 9
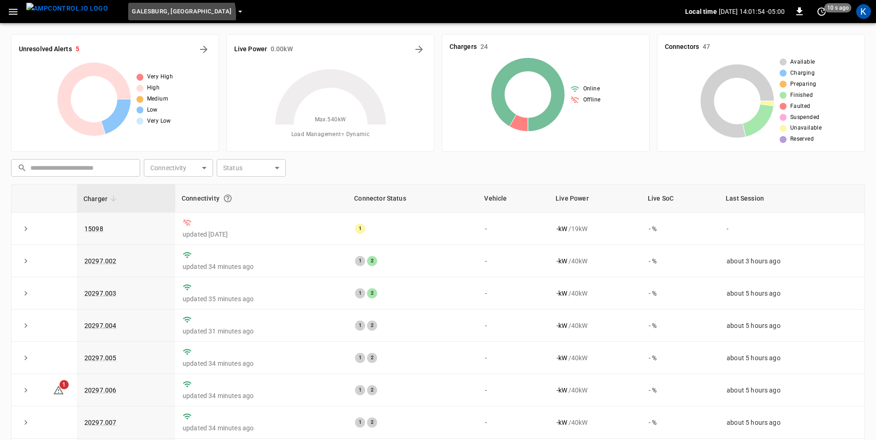
click at [236, 15] on icon "button" at bounding box center [240, 11] width 9 height 9
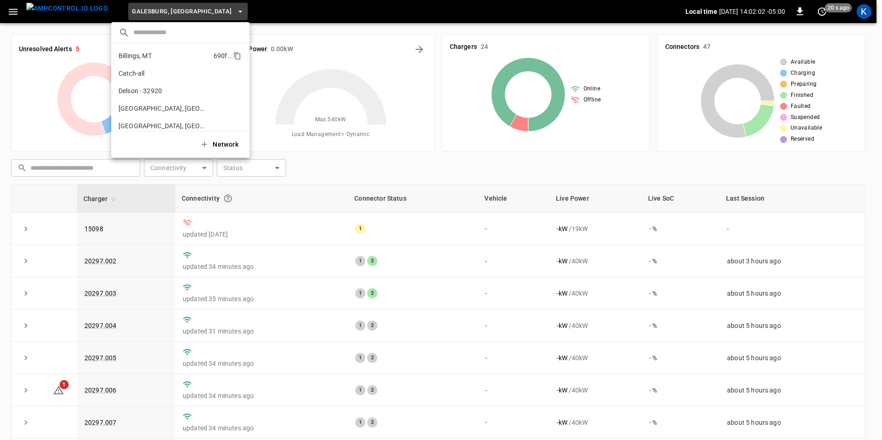
click at [177, 54] on li "Billings, MT 690f ..." at bounding box center [180, 56] width 138 height 18
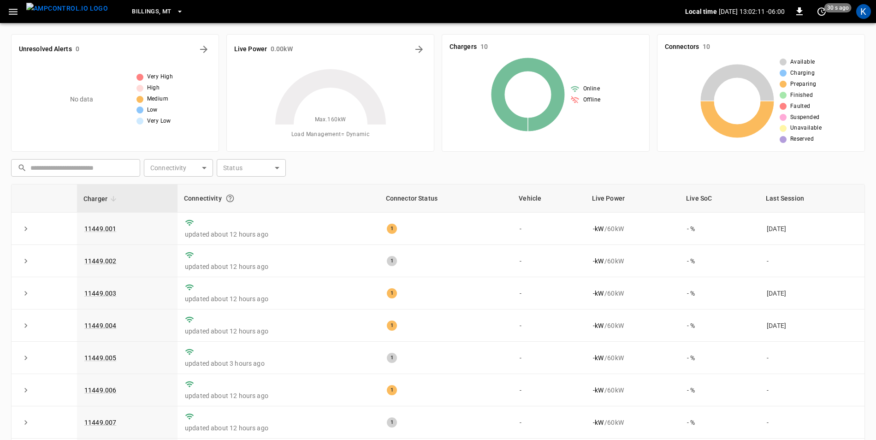
click at [175, 14] on icon "button" at bounding box center [179, 11] width 9 height 9
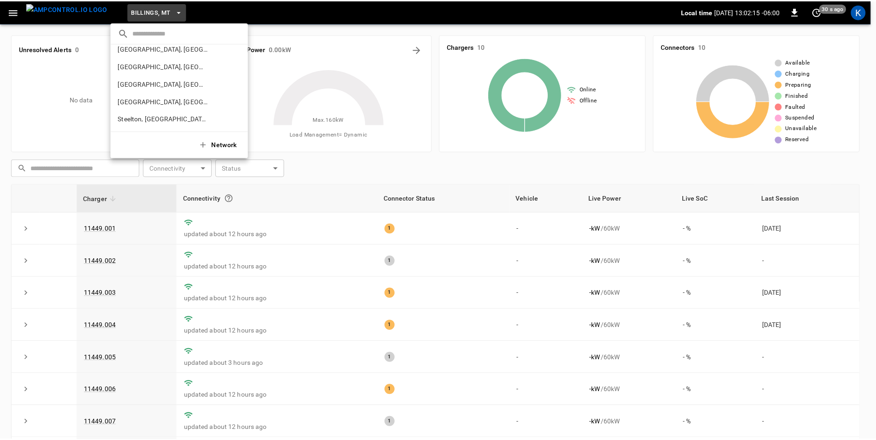
scroll to position [410, 0]
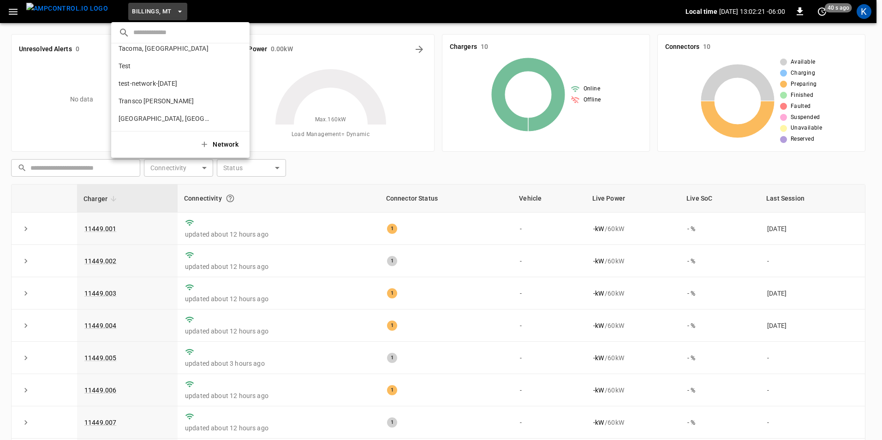
click at [213, 9] on div at bounding box center [441, 220] width 882 height 440
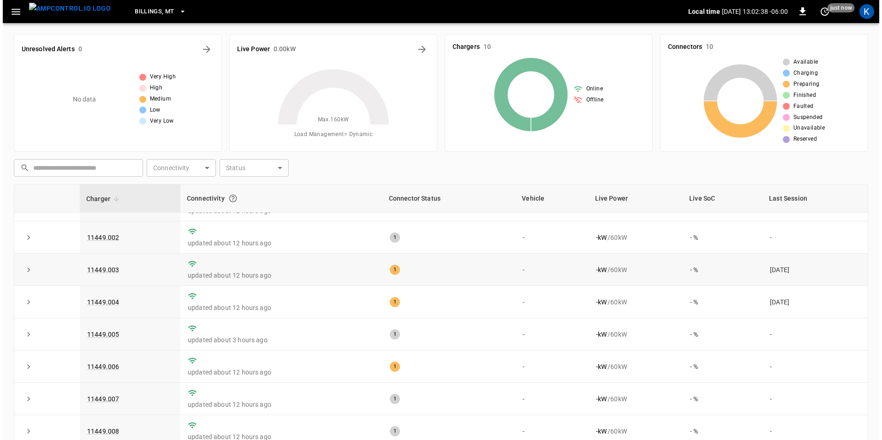
scroll to position [0, 0]
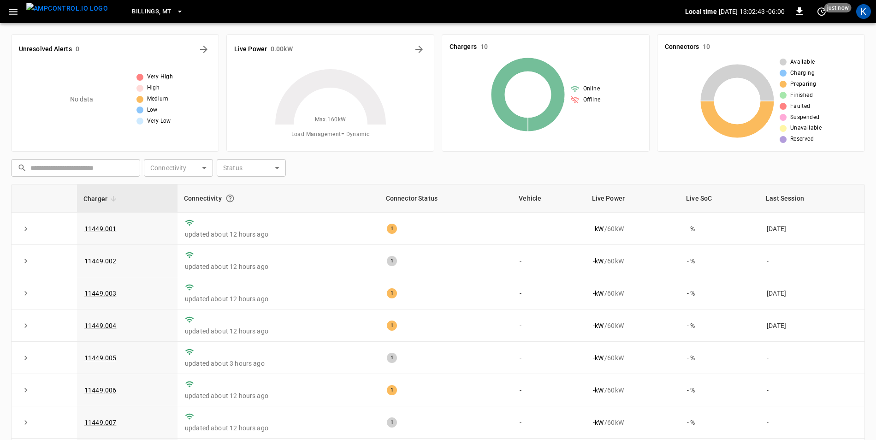
click at [175, 13] on icon "button" at bounding box center [179, 11] width 9 height 9
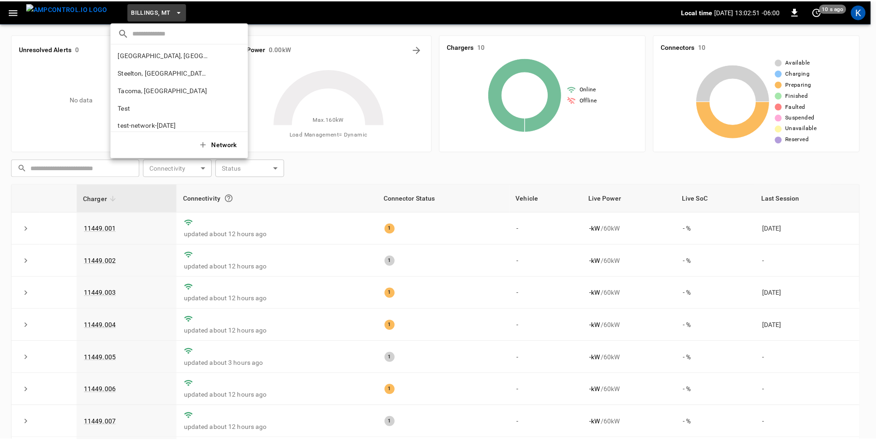
scroll to position [410, 0]
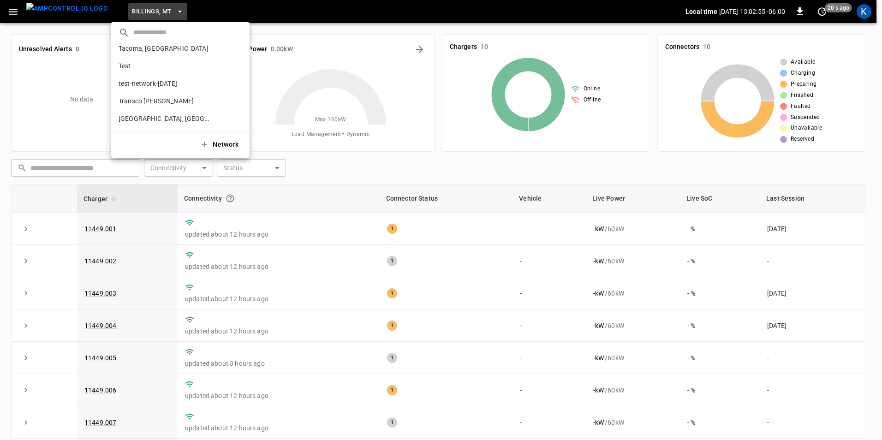
click at [296, 12] on div at bounding box center [441, 220] width 882 height 440
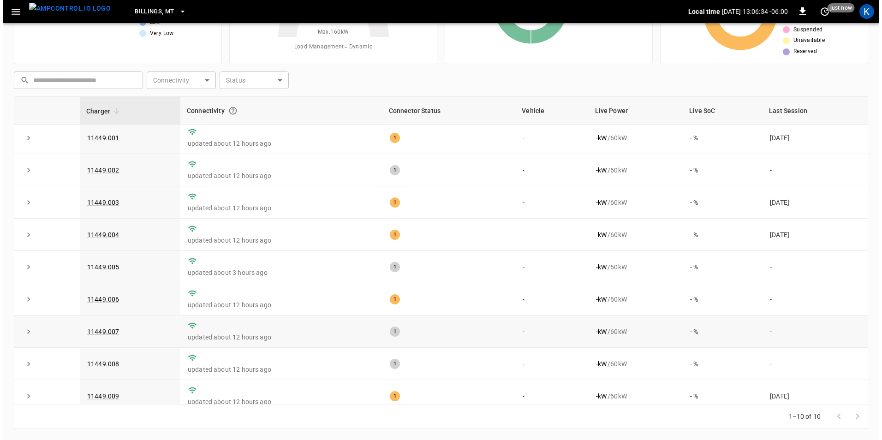
scroll to position [0, 0]
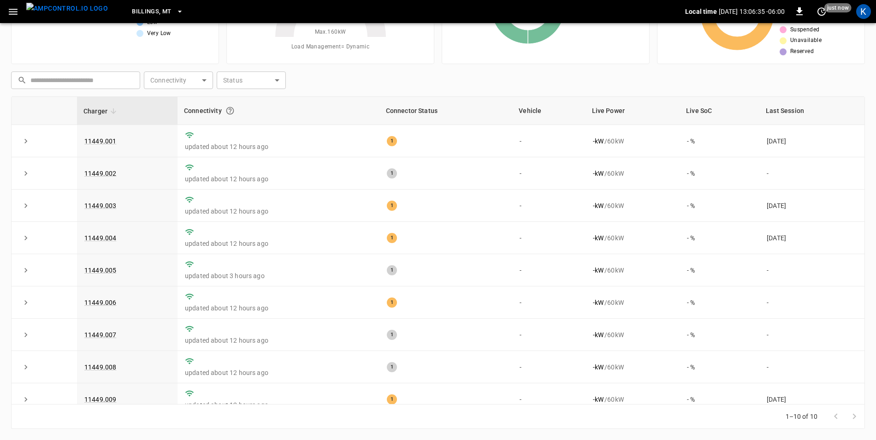
click at [175, 10] on icon "button" at bounding box center [179, 11] width 9 height 9
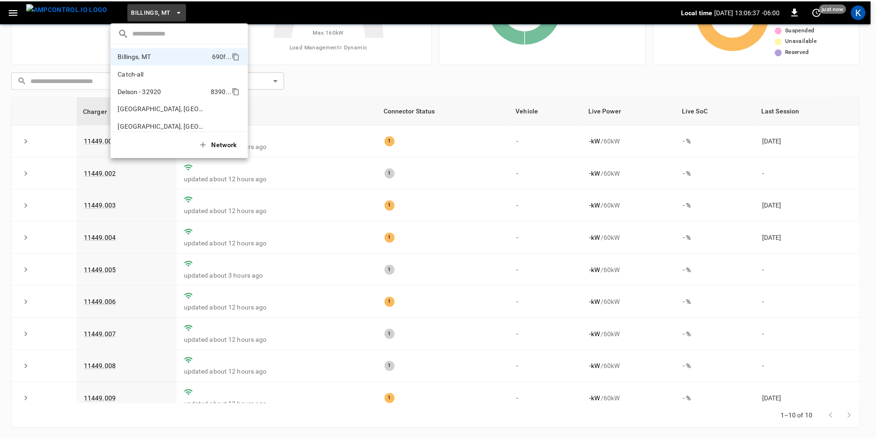
scroll to position [46, 0]
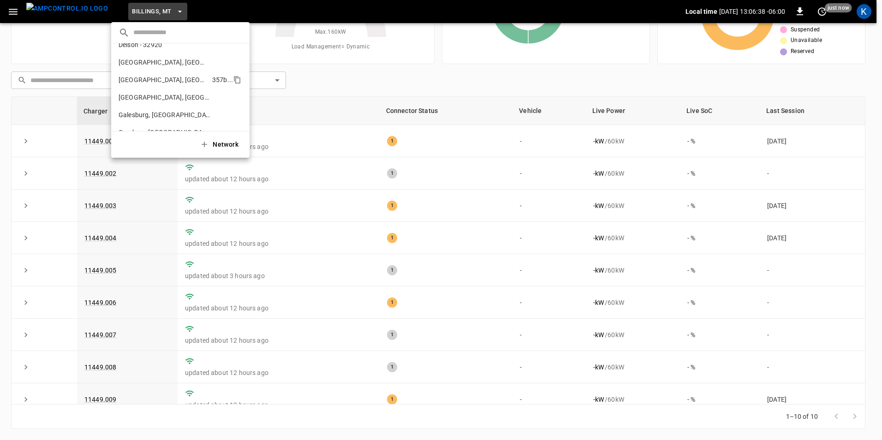
click at [183, 79] on li "[GEOGRAPHIC_DATA], [GEOGRAPHIC_DATA] 357b ..." at bounding box center [180, 80] width 138 height 18
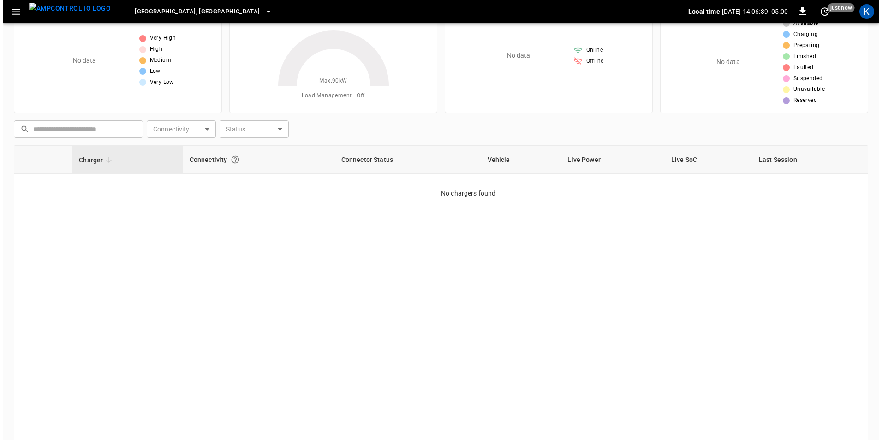
scroll to position [0, 0]
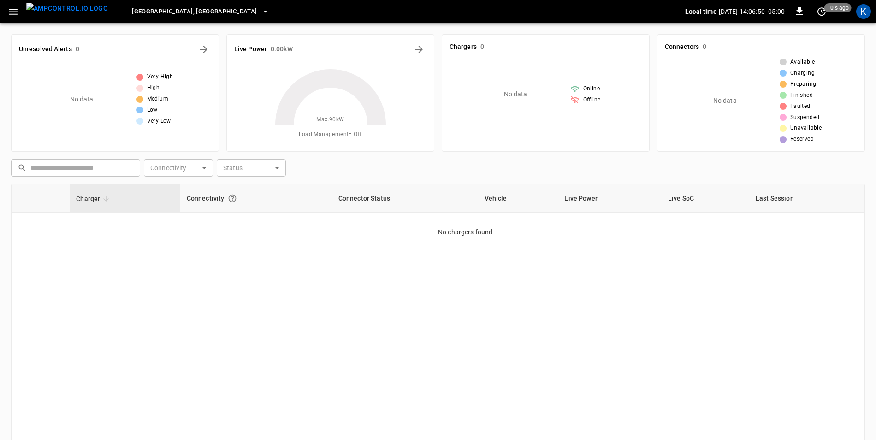
click at [251, 289] on div "Charger Connectivity Connector Status Vehicle Live Power Live SoC Last Session …" at bounding box center [438, 338] width 854 height 308
click at [261, 11] on icon "button" at bounding box center [265, 11] width 9 height 9
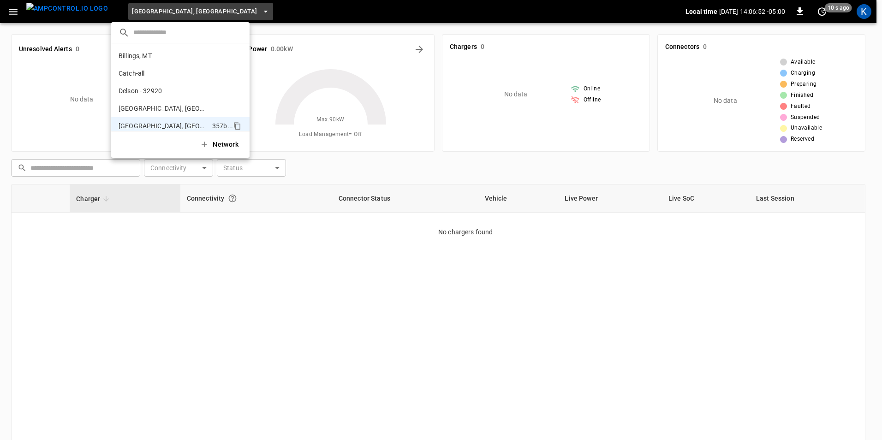
scroll to position [67, 0]
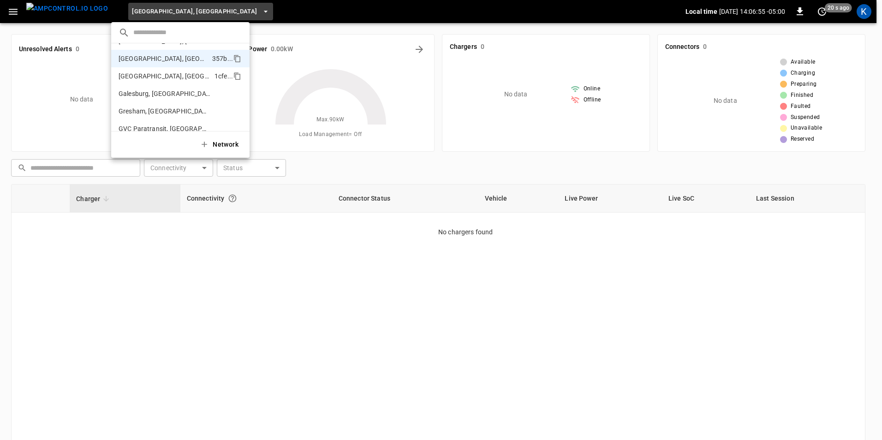
click at [181, 75] on p "[GEOGRAPHIC_DATA], [GEOGRAPHIC_DATA]" at bounding box center [165, 75] width 92 height 9
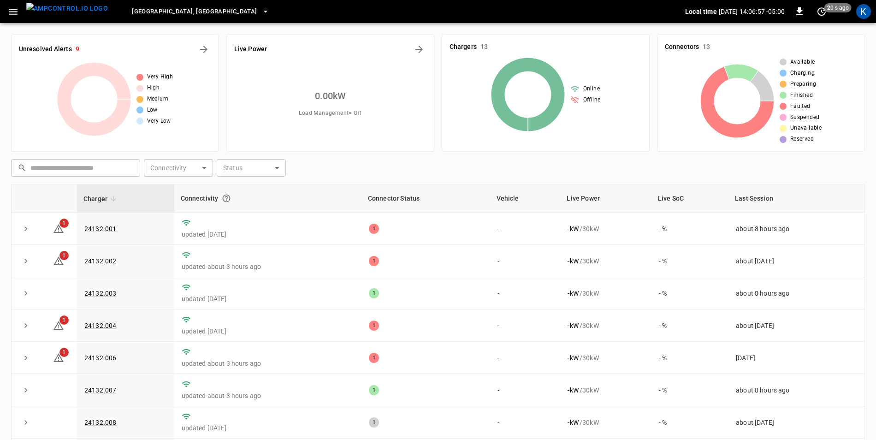
click at [261, 14] on icon "button" at bounding box center [265, 11] width 9 height 9
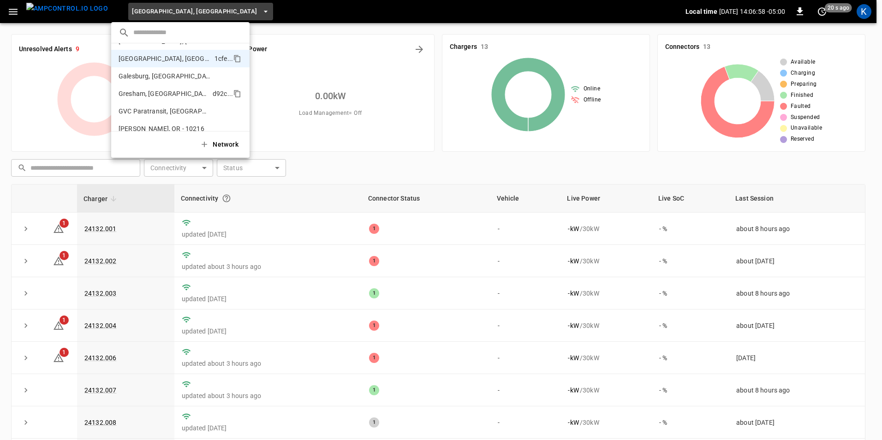
scroll to position [0, 0]
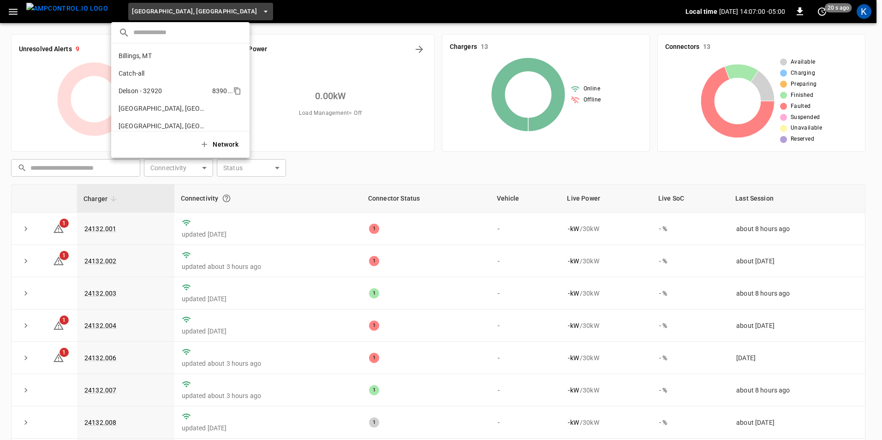
click at [169, 87] on li "Delson - 32920 8390 ..." at bounding box center [180, 91] width 138 height 18
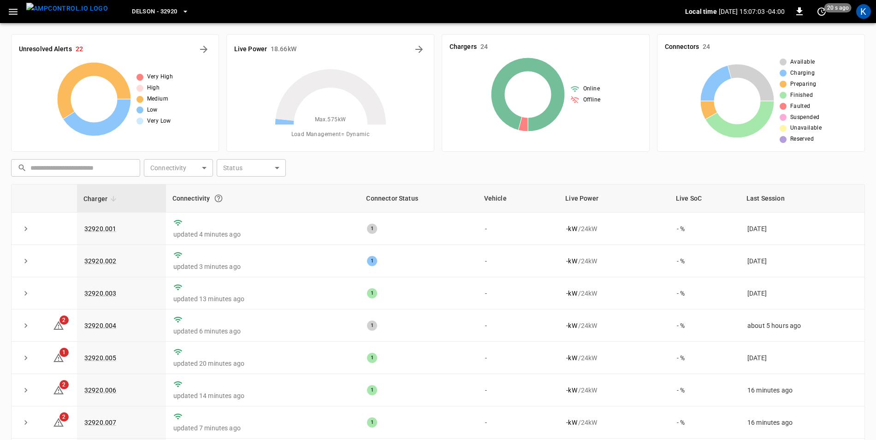
click at [181, 14] on icon "button" at bounding box center [185, 11] width 9 height 9
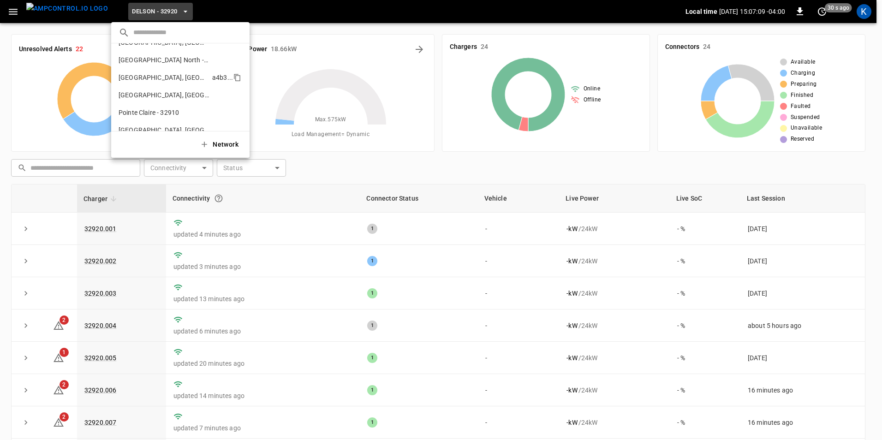
scroll to position [263, 0]
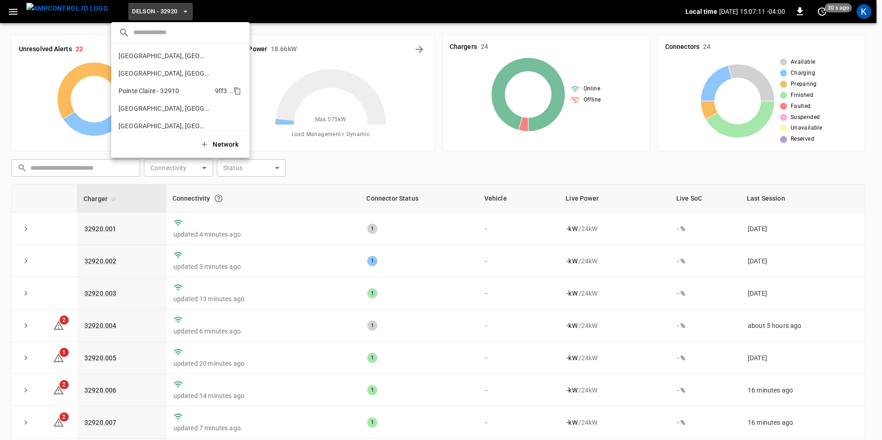
click at [168, 89] on p "Pointe Claire - 32910" at bounding box center [149, 90] width 60 height 9
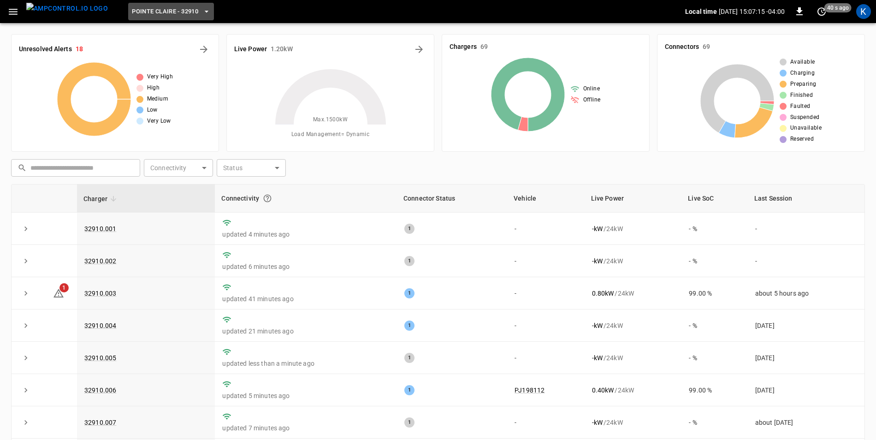
click at [185, 15] on button "Pointe Claire - 32910" at bounding box center [171, 12] width 86 height 18
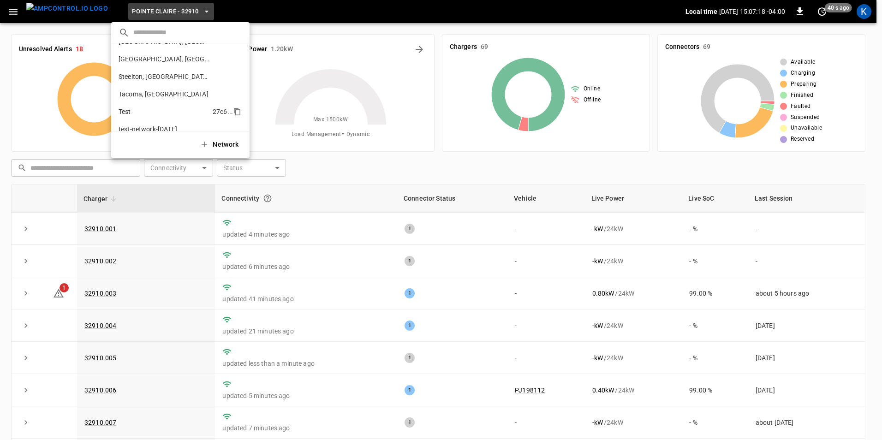
scroll to position [364, 0]
click at [142, 91] on p "Tacoma, [GEOGRAPHIC_DATA]" at bounding box center [164, 94] width 90 height 9
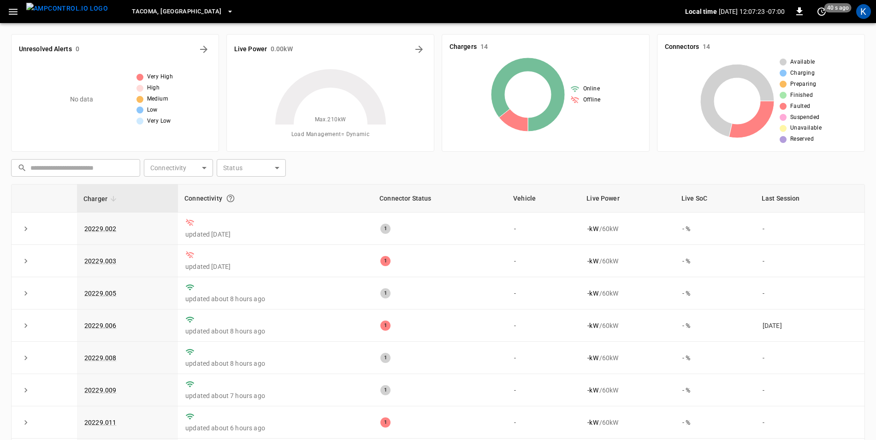
click at [225, 14] on icon "button" at bounding box center [229, 11] width 9 height 9
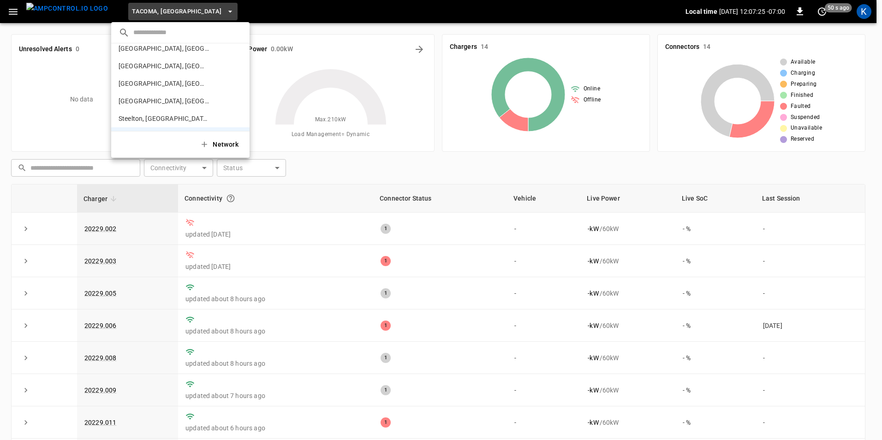
scroll to position [308, 0]
click at [150, 99] on p "[GEOGRAPHIC_DATA], [GEOGRAPHIC_DATA]" at bounding box center [164, 98] width 90 height 9
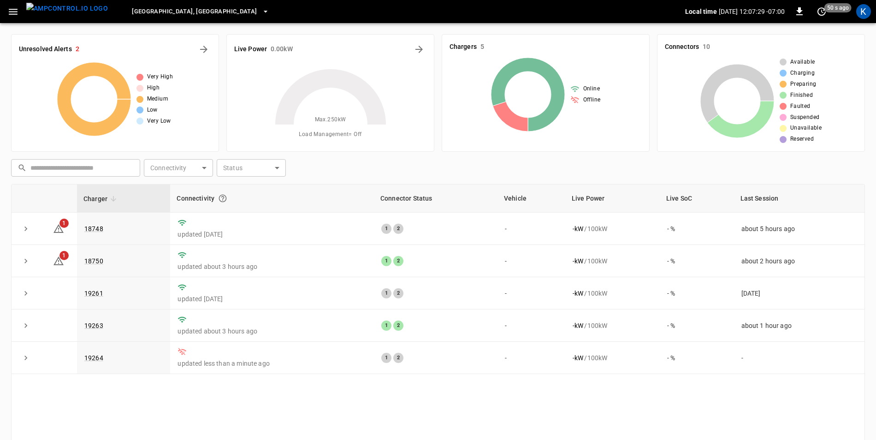
click at [261, 12] on icon "button" at bounding box center [265, 11] width 9 height 9
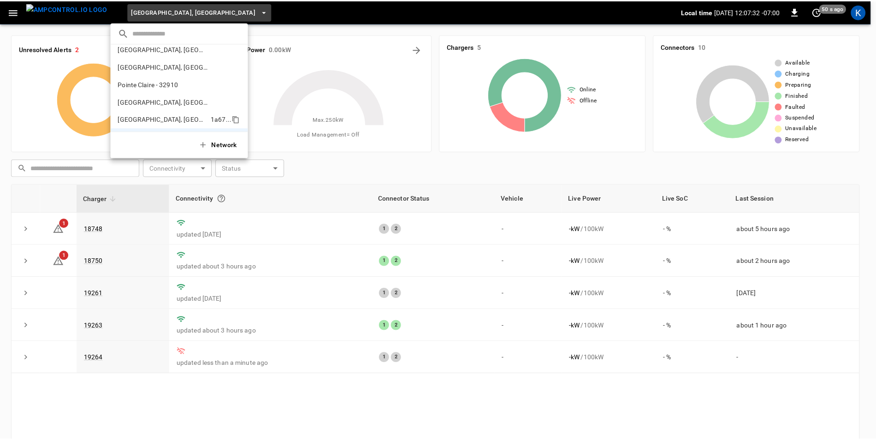
scroll to position [255, 0]
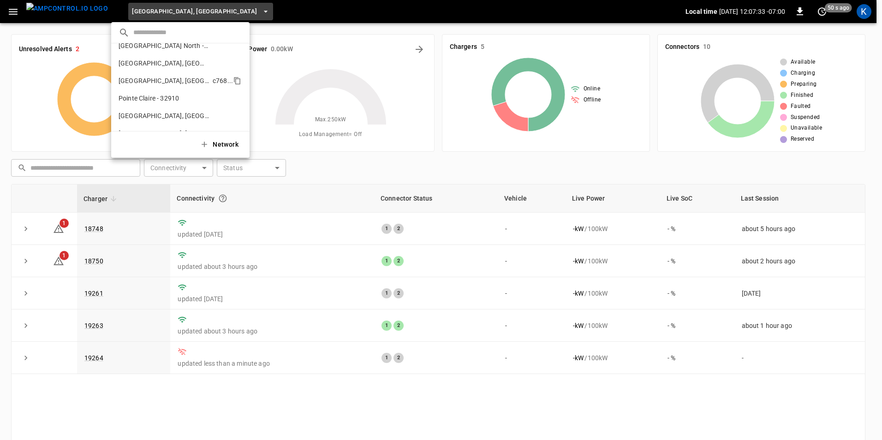
click at [148, 81] on p "[GEOGRAPHIC_DATA], [GEOGRAPHIC_DATA]" at bounding box center [164, 80] width 90 height 9
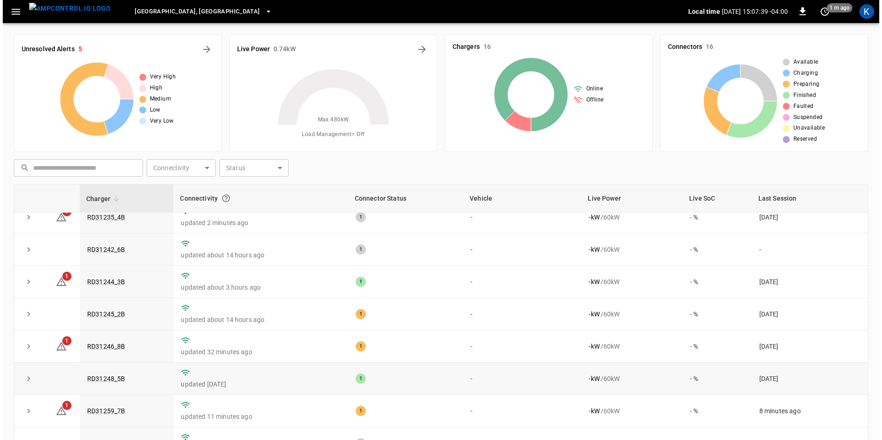
scroll to position [0, 0]
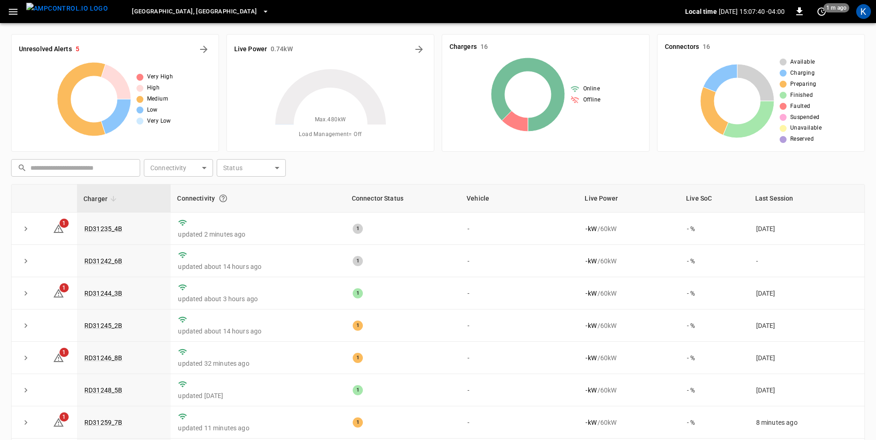
click at [261, 12] on icon "button" at bounding box center [265, 11] width 9 height 9
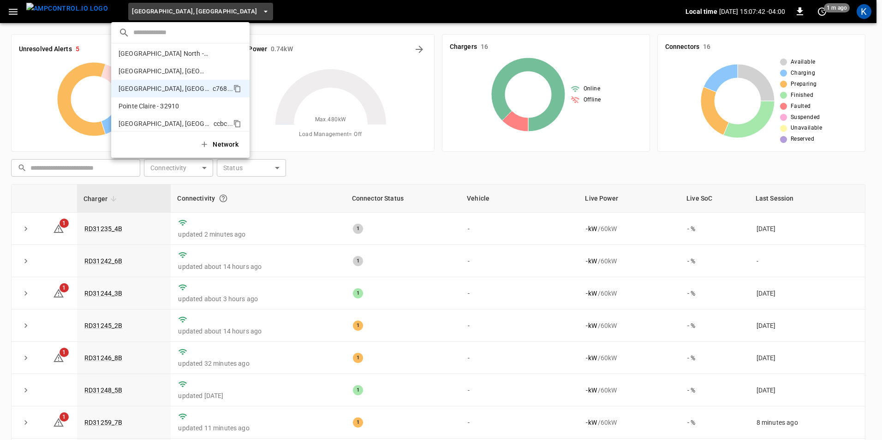
scroll to position [231, 0]
click at [140, 86] on p "[GEOGRAPHIC_DATA], [GEOGRAPHIC_DATA] - 20275" at bounding box center [164, 87] width 90 height 9
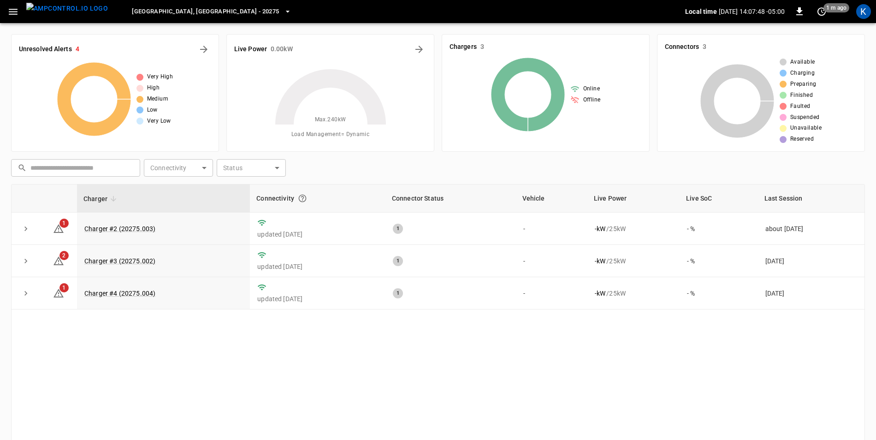
click at [283, 13] on icon "button" at bounding box center [287, 11] width 9 height 9
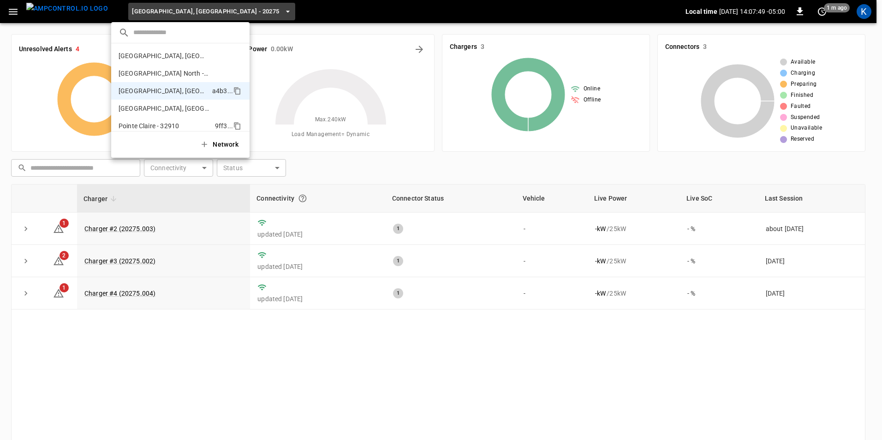
scroll to position [214, 0]
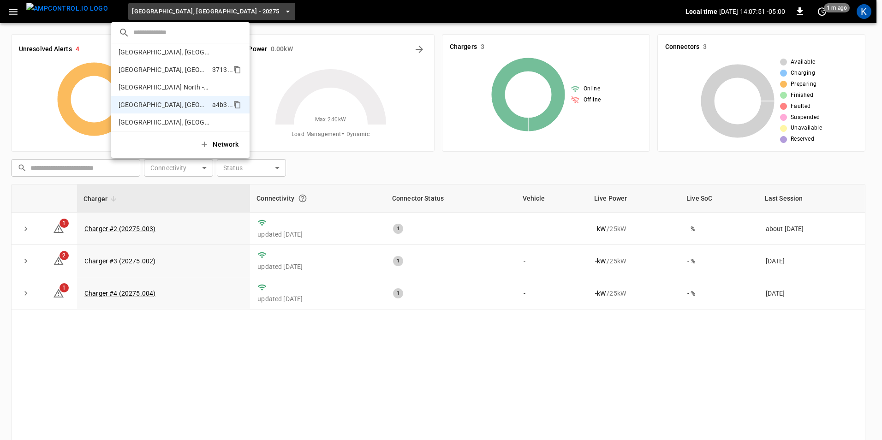
click at [146, 69] on p "[GEOGRAPHIC_DATA], [GEOGRAPHIC_DATA]" at bounding box center [164, 69] width 90 height 9
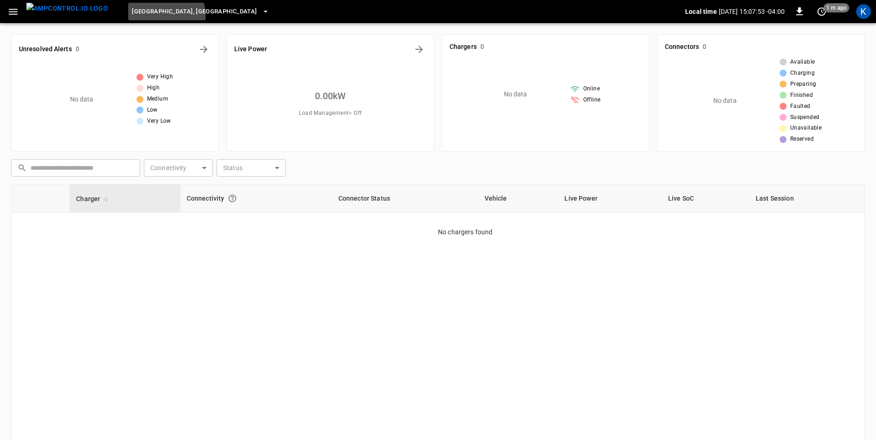
click at [148, 15] on span "[GEOGRAPHIC_DATA], [GEOGRAPHIC_DATA]" at bounding box center [194, 11] width 125 height 11
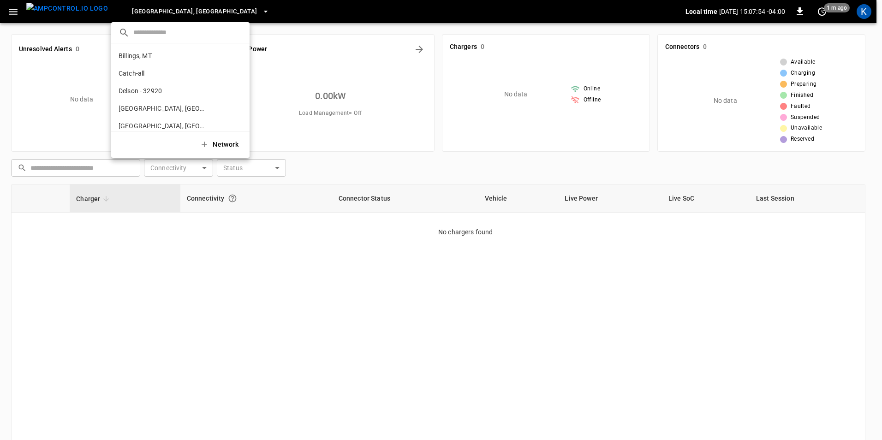
scroll to position [225, 0]
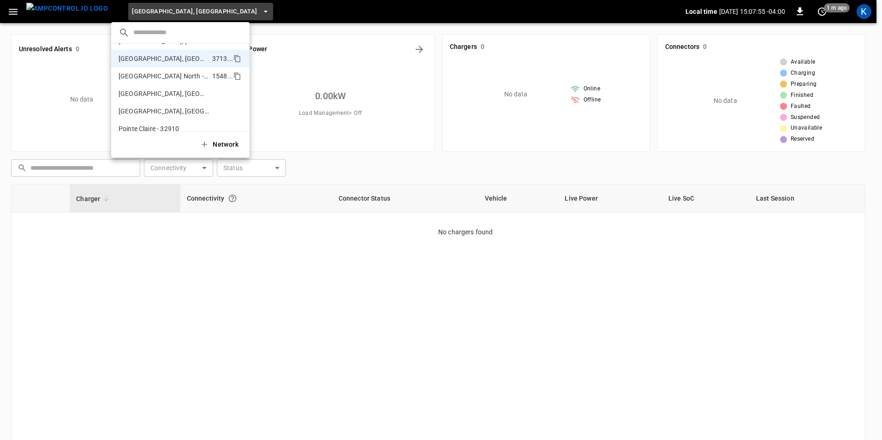
click at [148, 72] on p "[GEOGRAPHIC_DATA] North - 32905" at bounding box center [164, 75] width 90 height 9
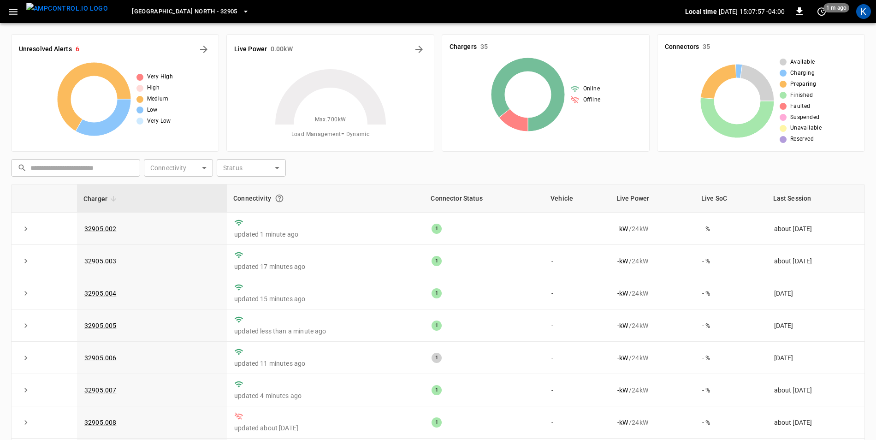
click at [159, 16] on span "[GEOGRAPHIC_DATA] North - 32905" at bounding box center [185, 11] width 106 height 11
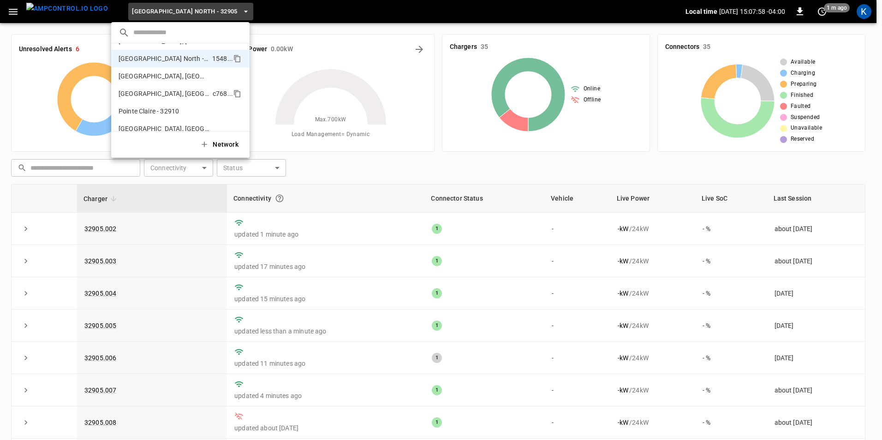
scroll to position [196, 0]
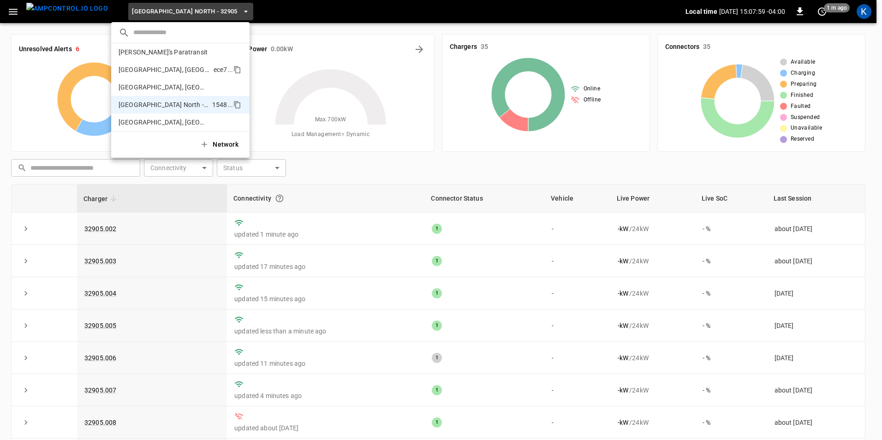
click at [148, 68] on p "[GEOGRAPHIC_DATA], [GEOGRAPHIC_DATA]" at bounding box center [164, 69] width 91 height 9
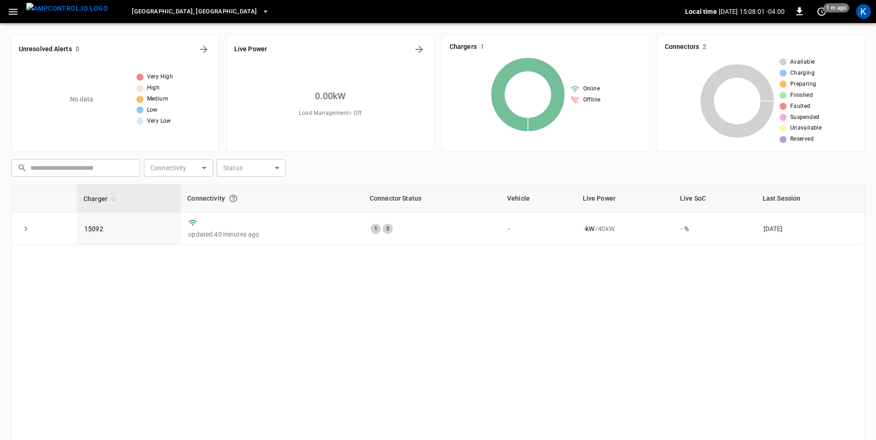
click at [148, 15] on span "[GEOGRAPHIC_DATA], [GEOGRAPHIC_DATA]" at bounding box center [194, 11] width 125 height 11
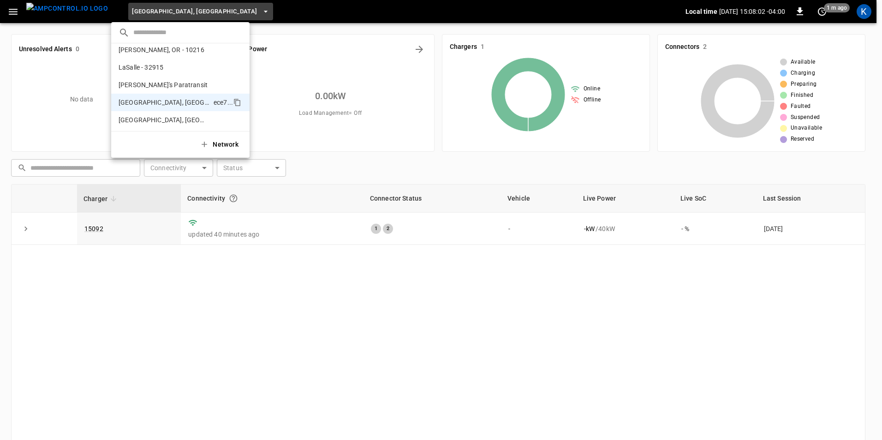
scroll to position [161, 0]
click at [147, 69] on p "LaSalle - 32915" at bounding box center [141, 69] width 45 height 9
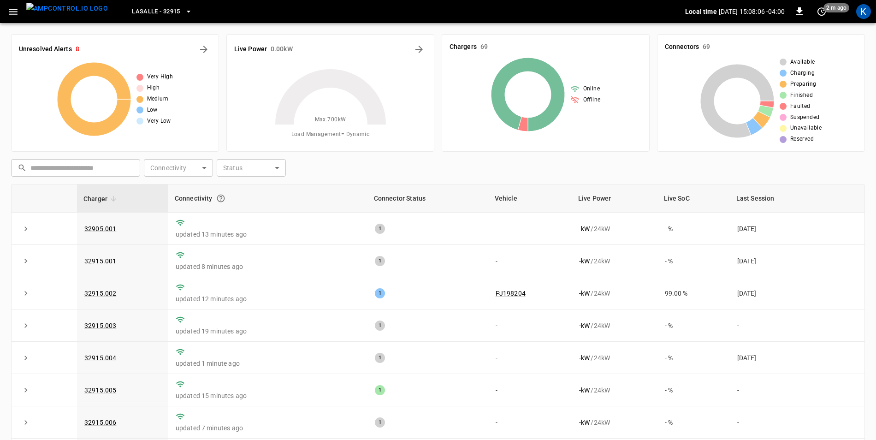
click at [162, 14] on span "LaSalle - 32915" at bounding box center [156, 11] width 48 height 11
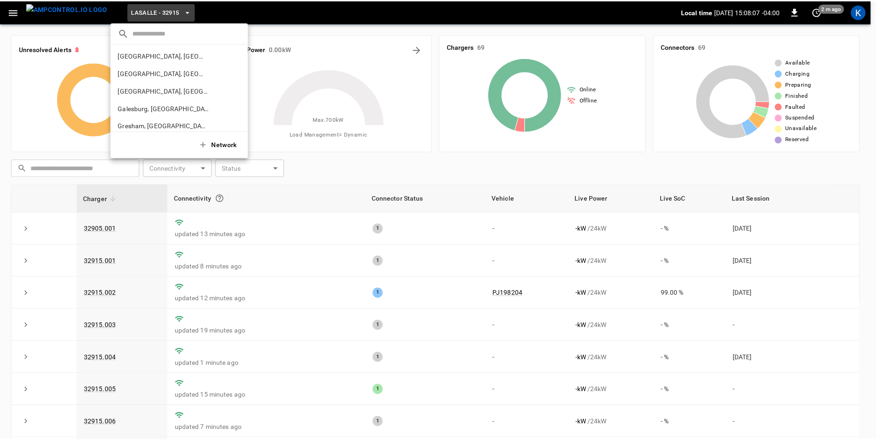
scroll to position [0, 0]
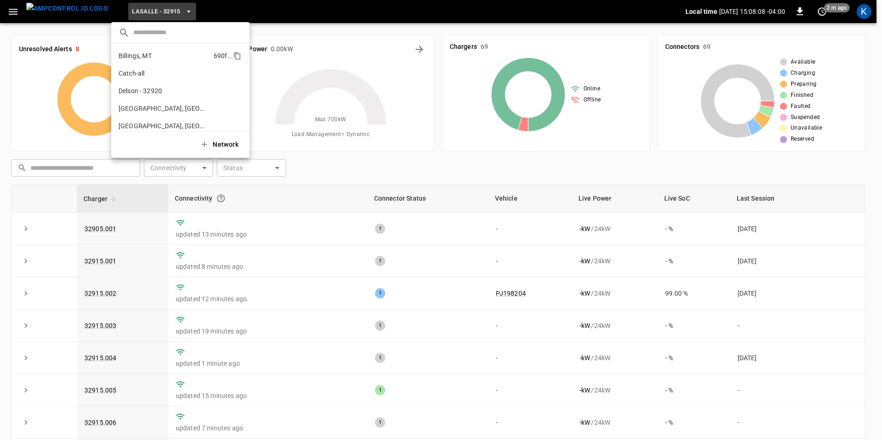
click at [150, 53] on p "Billings, MT" at bounding box center [135, 55] width 33 height 9
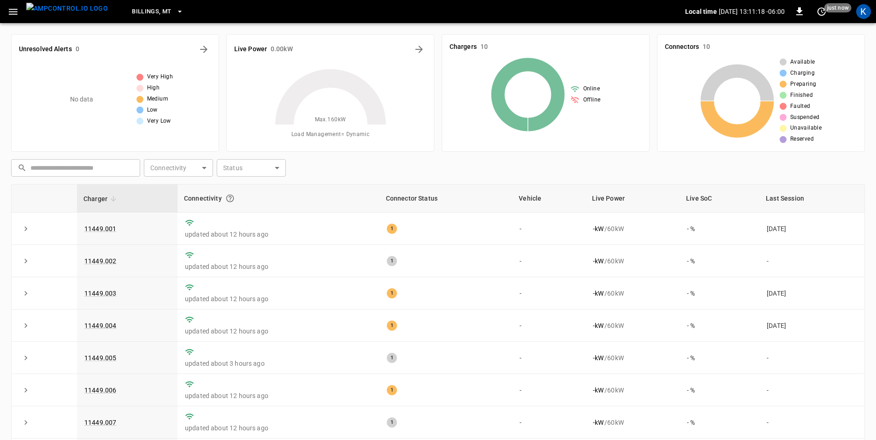
click at [17, 13] on icon "button" at bounding box center [13, 12] width 12 height 12
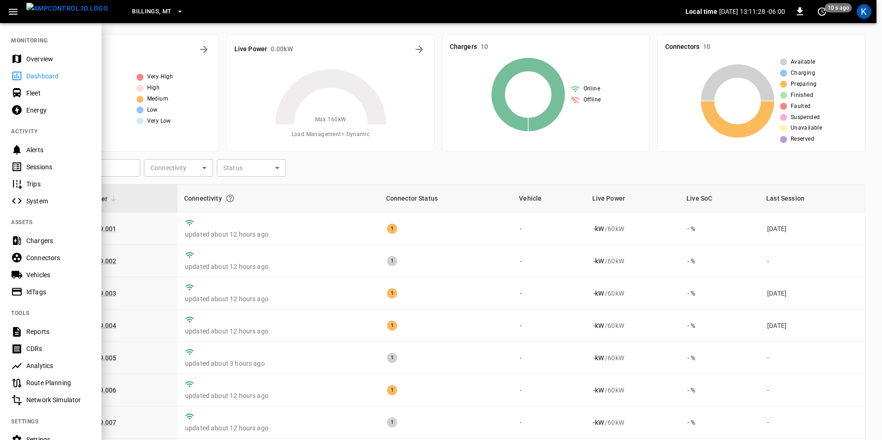
click at [457, 163] on div at bounding box center [441, 220] width 882 height 440
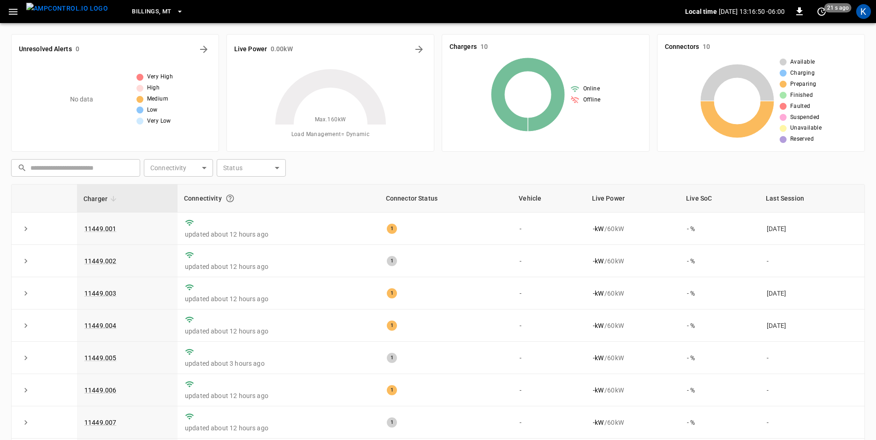
click at [10, 10] on icon "button" at bounding box center [13, 12] width 12 height 12
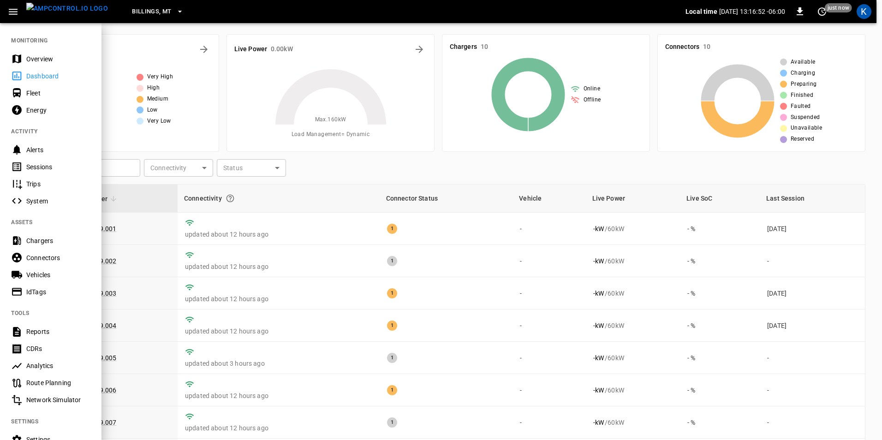
click at [44, 94] on div "Fleet" at bounding box center [58, 93] width 64 height 9
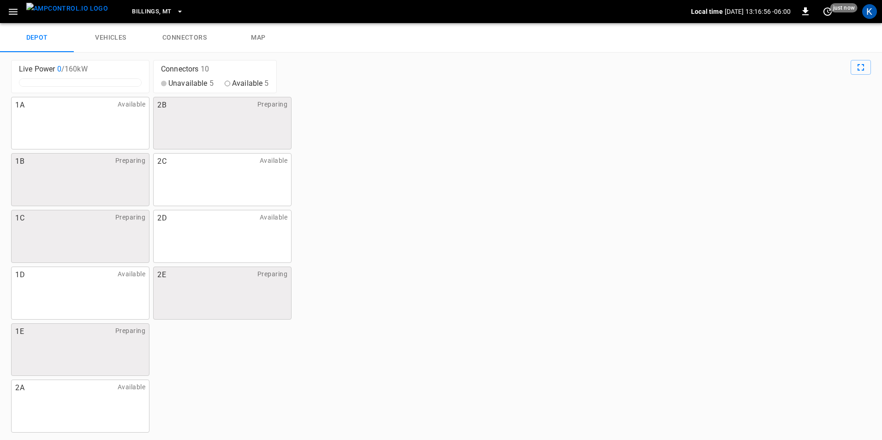
click at [116, 38] on link "vehicles" at bounding box center [111, 38] width 74 height 30
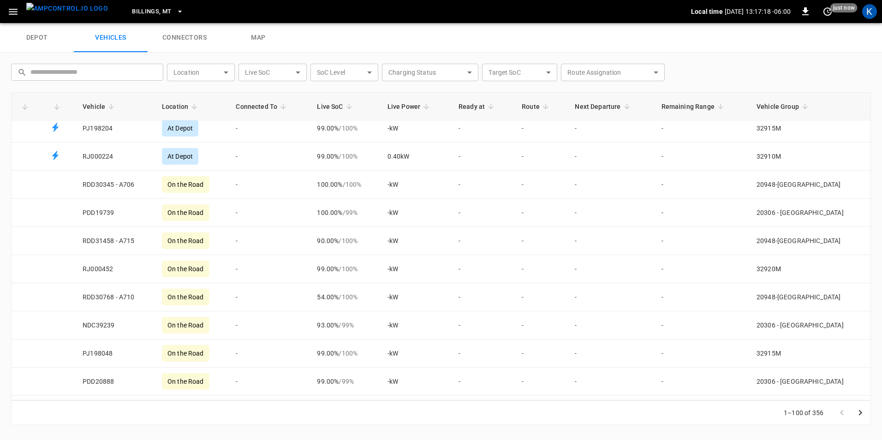
scroll to position [184, 0]
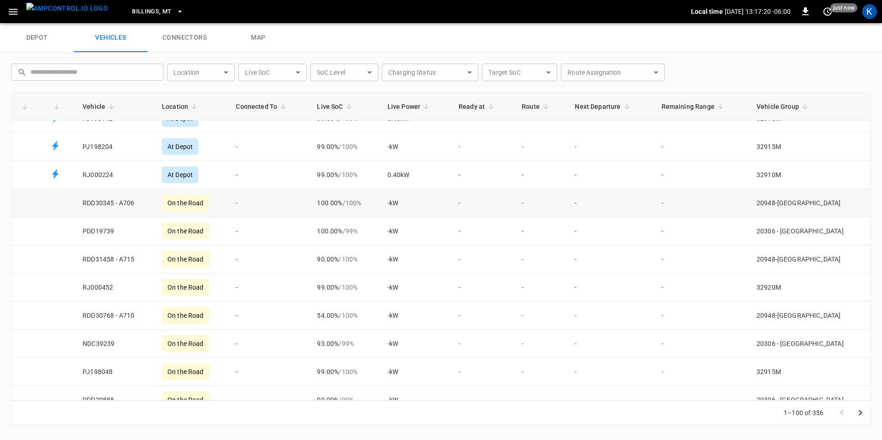
click at [124, 201] on td "RDD30345 - A706" at bounding box center [114, 203] width 79 height 28
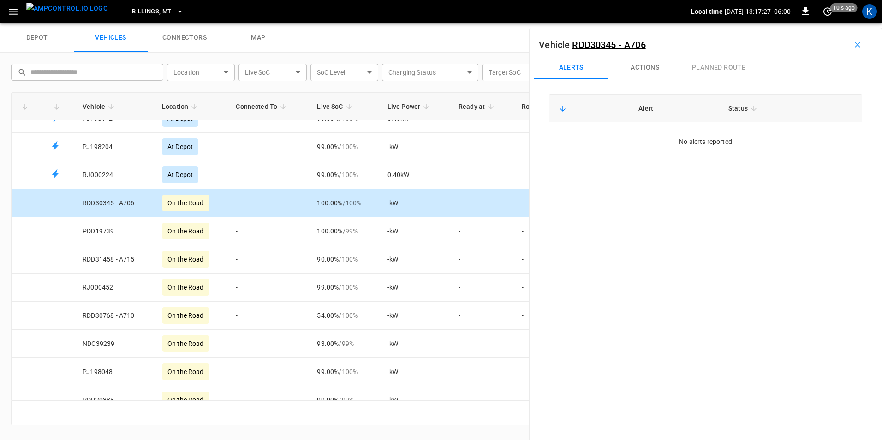
click at [258, 38] on link "map" at bounding box center [258, 38] width 74 height 30
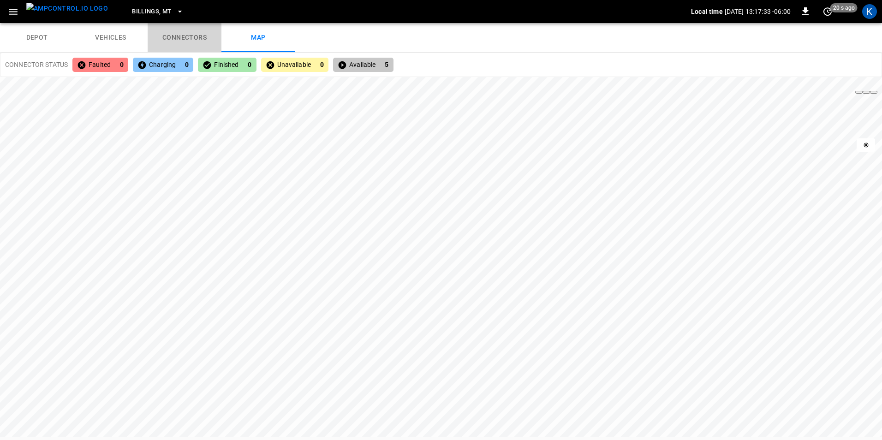
click at [192, 37] on link "connectors" at bounding box center [185, 38] width 74 height 30
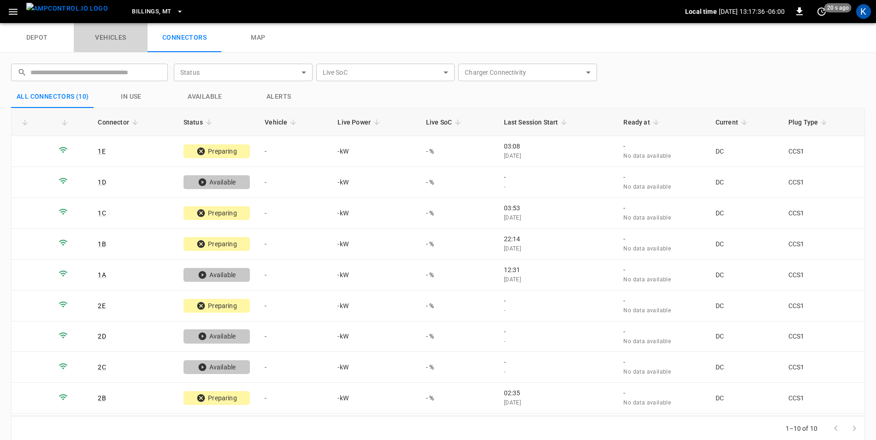
click at [117, 34] on link "vehicles" at bounding box center [111, 38] width 74 height 30
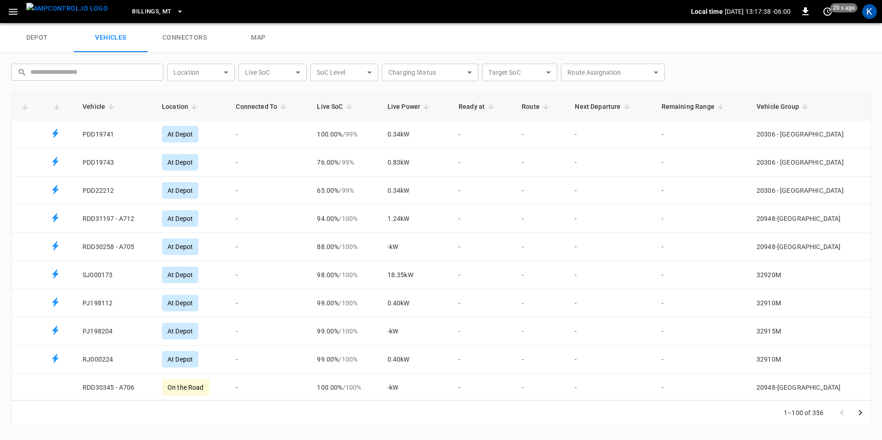
click at [9, 15] on icon "button" at bounding box center [13, 12] width 12 height 12
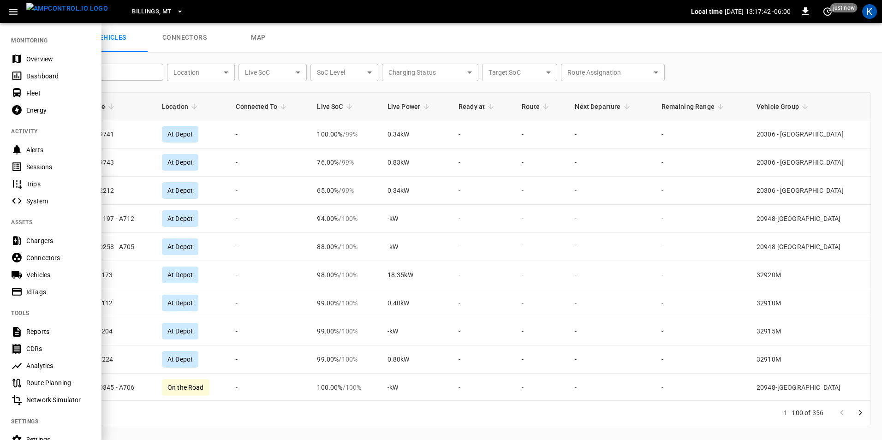
click at [36, 274] on div "Vehicles" at bounding box center [58, 274] width 64 height 9
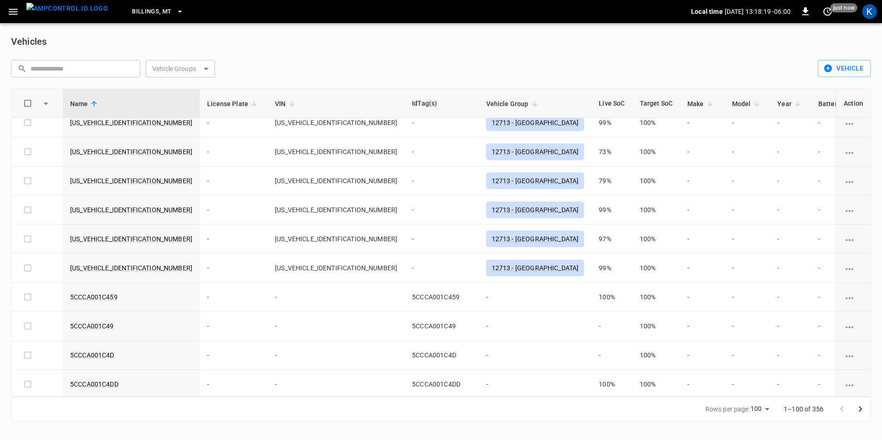
scroll to position [138, 0]
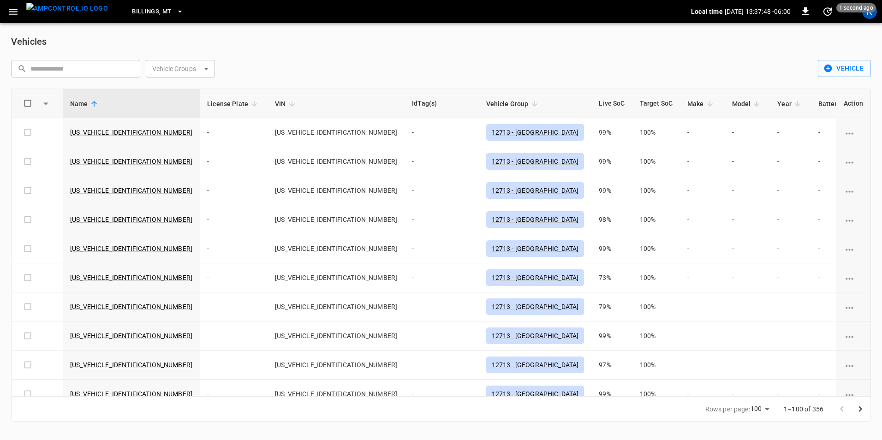
click at [175, 12] on icon "button" at bounding box center [179, 11] width 9 height 9
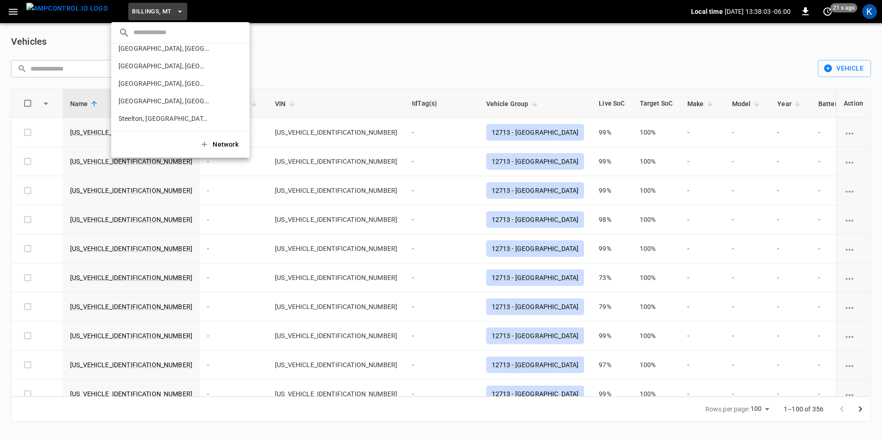
scroll to position [410, 0]
click at [166, 9] on div at bounding box center [441, 220] width 882 height 440
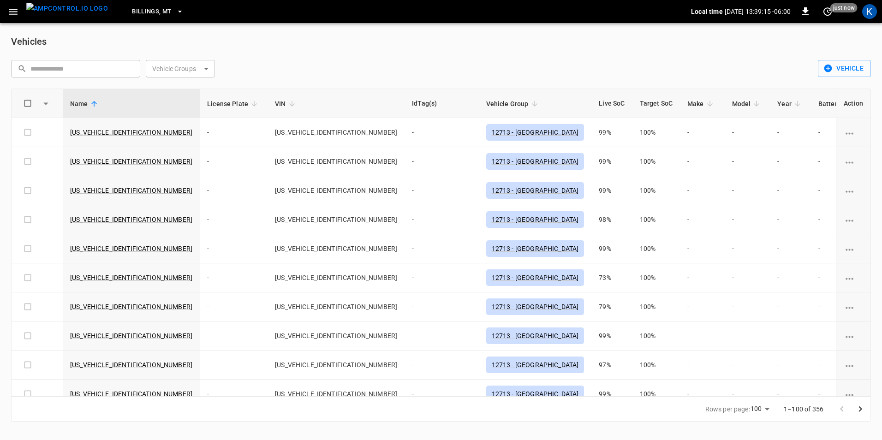
click at [175, 15] on icon "button" at bounding box center [179, 11] width 9 height 9
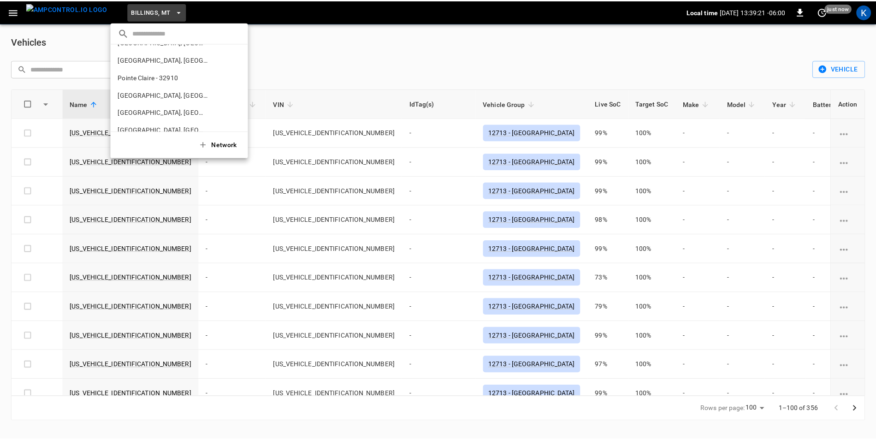
scroll to position [323, 0]
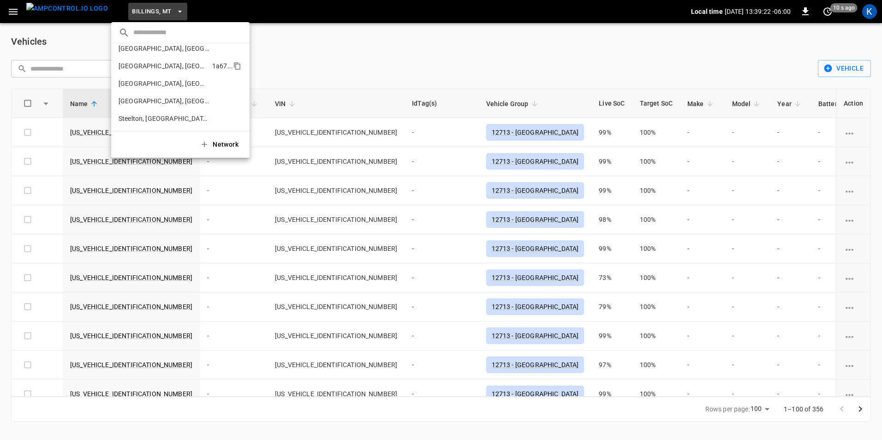
click at [147, 65] on p "[GEOGRAPHIC_DATA], [GEOGRAPHIC_DATA] - 20306" at bounding box center [164, 65] width 90 height 9
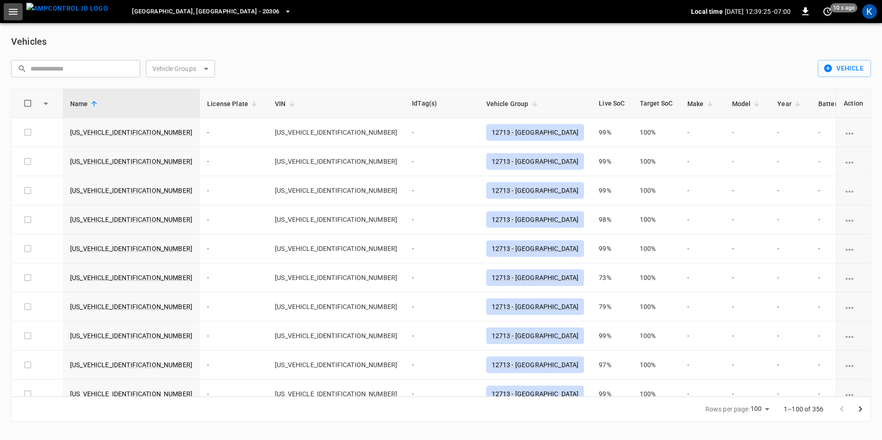
click at [14, 10] on icon "button" at bounding box center [13, 12] width 12 height 12
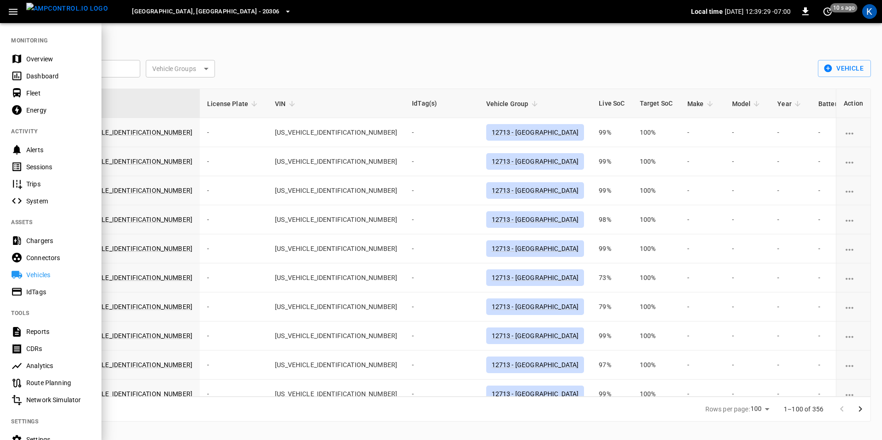
click at [56, 76] on div "Dashboard" at bounding box center [58, 75] width 64 height 9
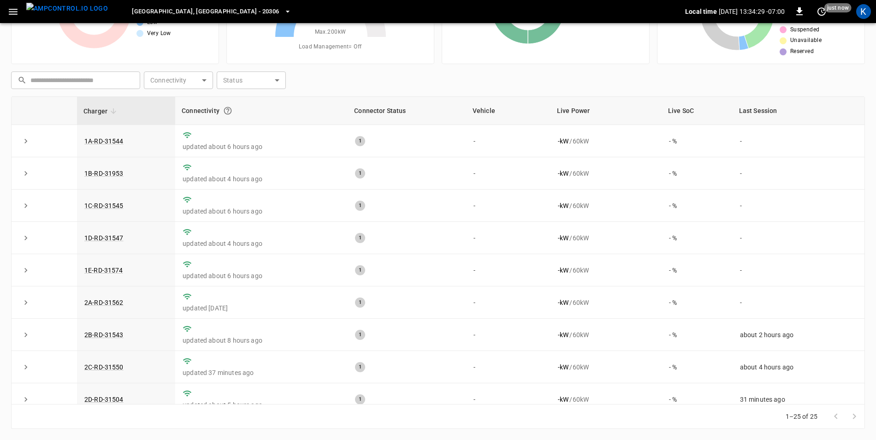
click at [159, 8] on span "[GEOGRAPHIC_DATA], [GEOGRAPHIC_DATA] - 20306" at bounding box center [205, 11] width 147 height 11
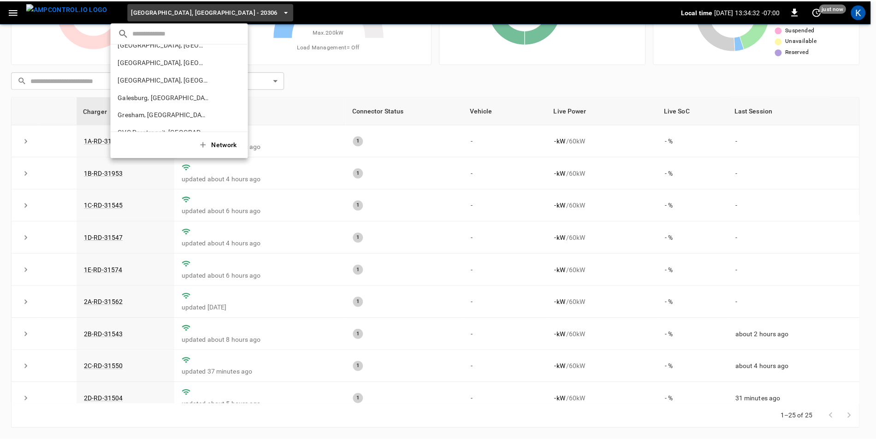
scroll to position [53, 0]
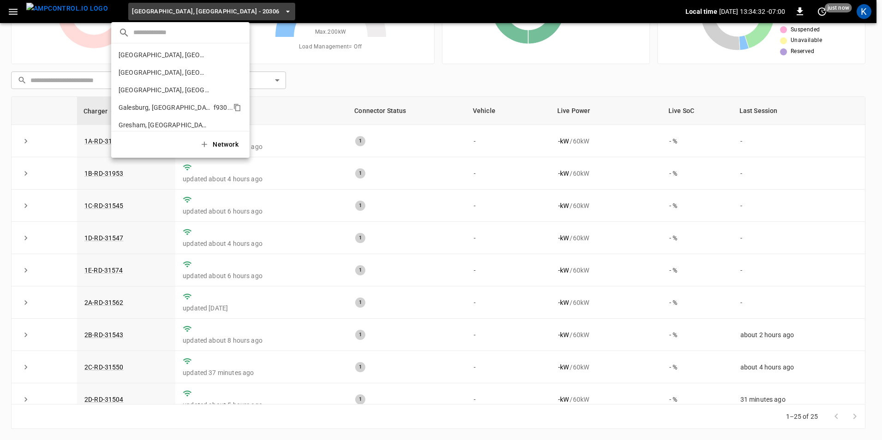
click at [174, 104] on li "Galesburg, IL f930 ..." at bounding box center [180, 108] width 138 height 18
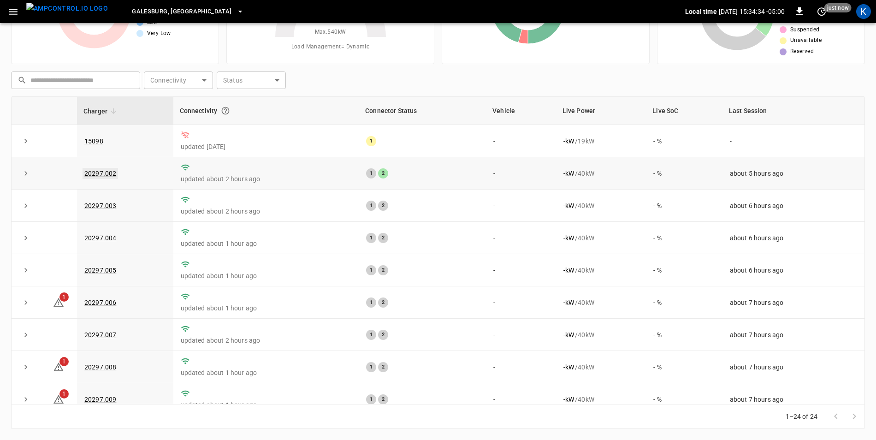
click at [100, 176] on link "20297.002" at bounding box center [101, 173] width 36 height 11
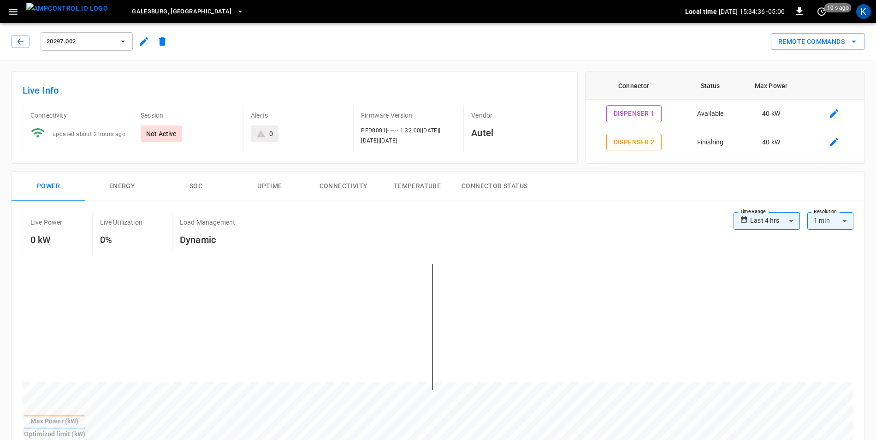
click at [142, 41] on icon "button" at bounding box center [143, 41] width 11 height 11
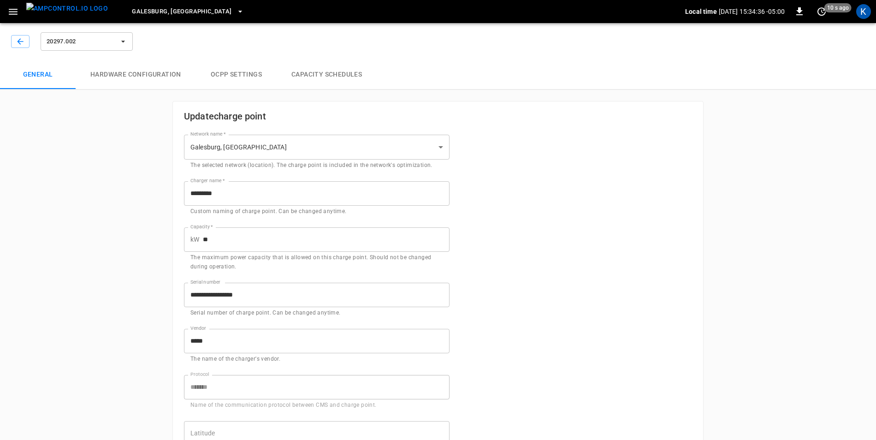
type input "**********"
click at [18, 40] on icon "button" at bounding box center [20, 41] width 9 height 9
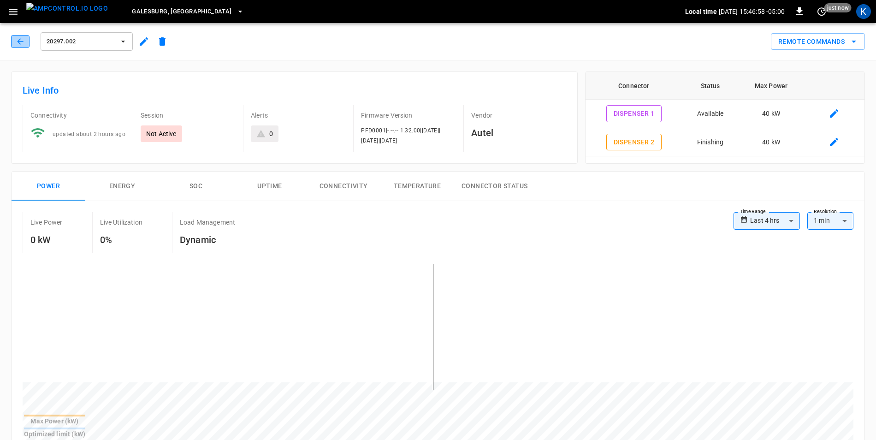
click at [18, 40] on icon "button" at bounding box center [20, 41] width 9 height 9
